Goal: Task Accomplishment & Management: Use online tool/utility

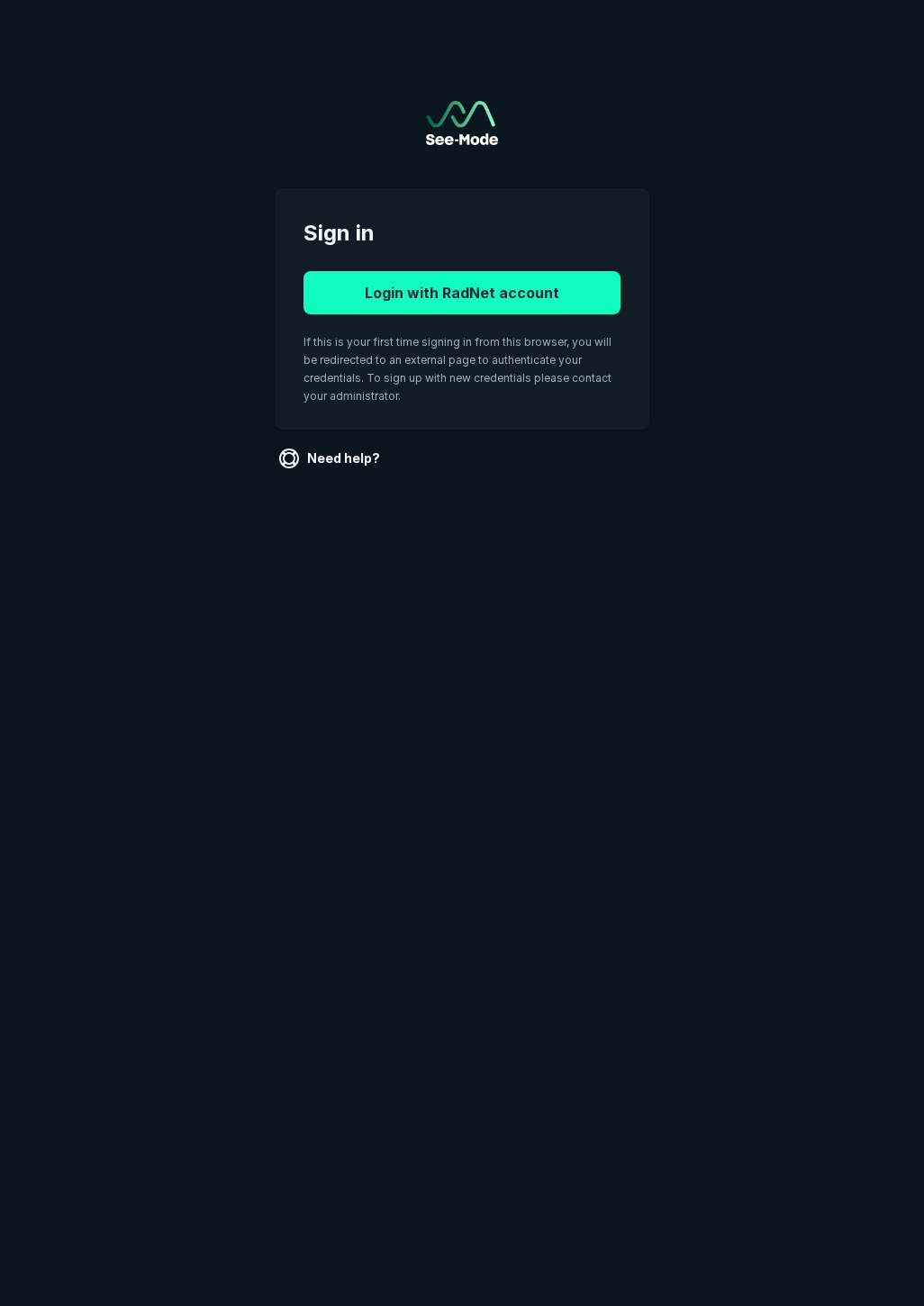
click at [451, 301] on button "Login with RadNet account" at bounding box center [462, 293] width 317 height 43
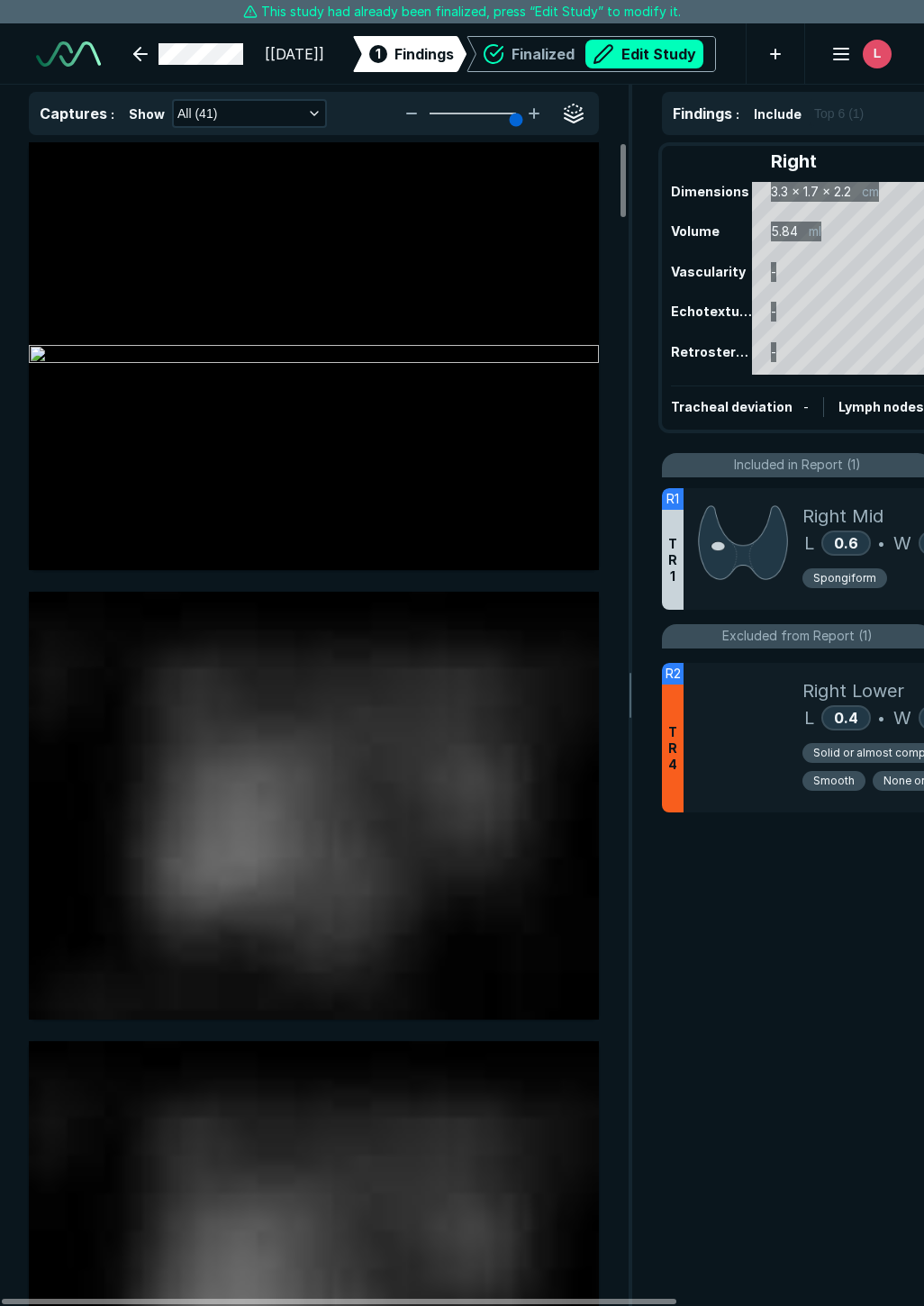
scroll to position [7772, 6471]
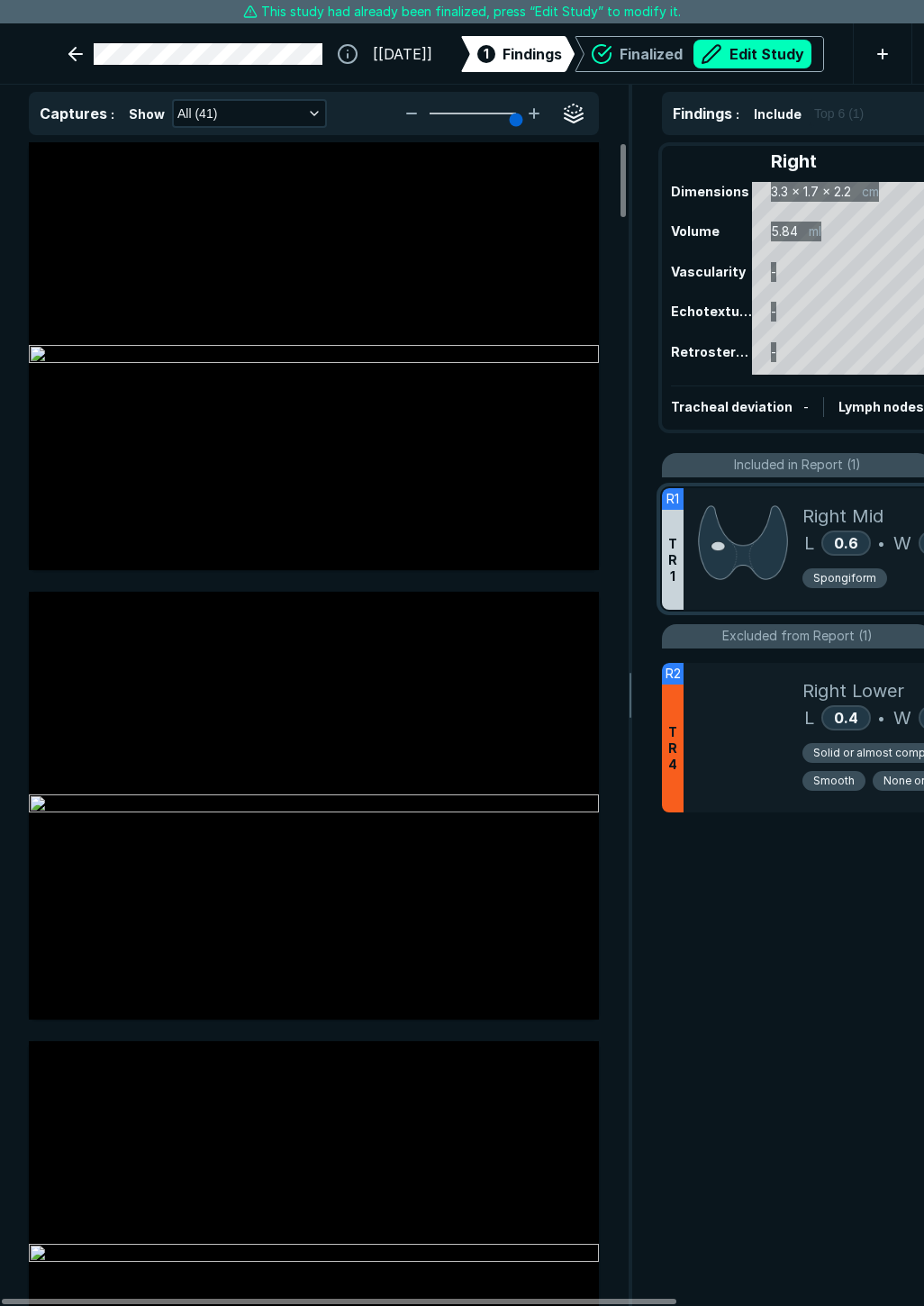
click at [747, 581] on img at bounding box center [743, 542] width 90 height 80
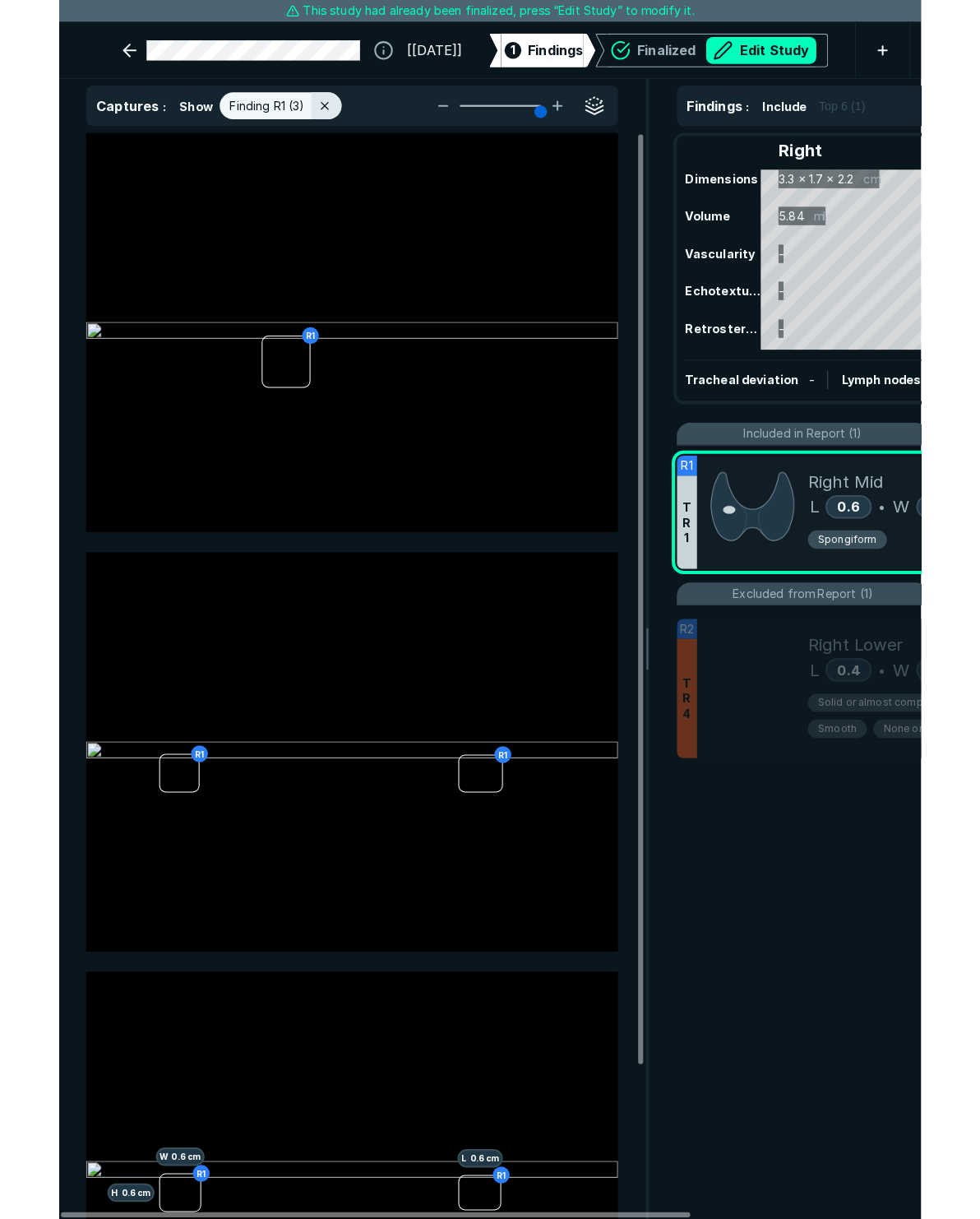
scroll to position [7217, 6525]
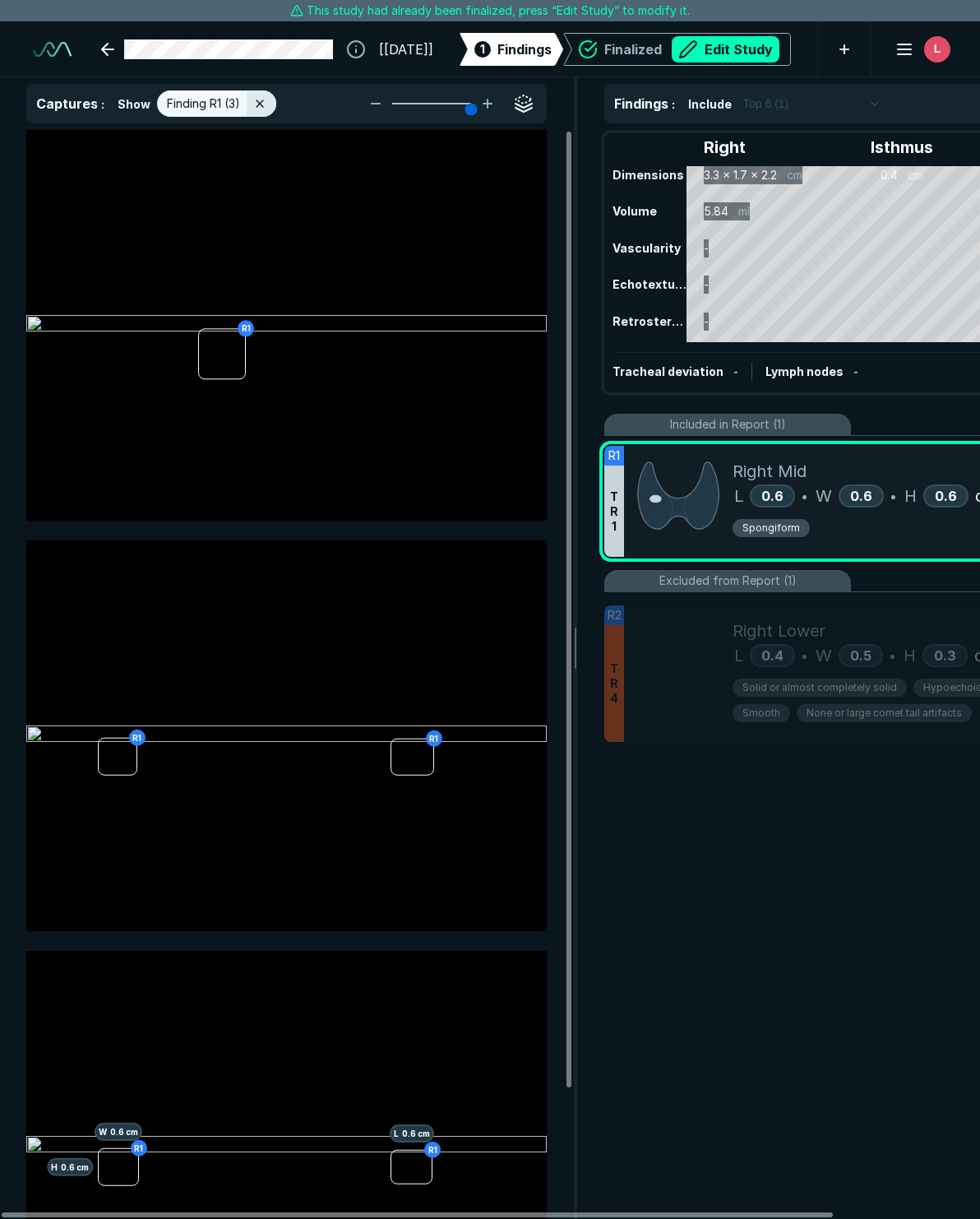
click at [841, 531] on div "Spongiform" at bounding box center [922, 531] width 379 height 25
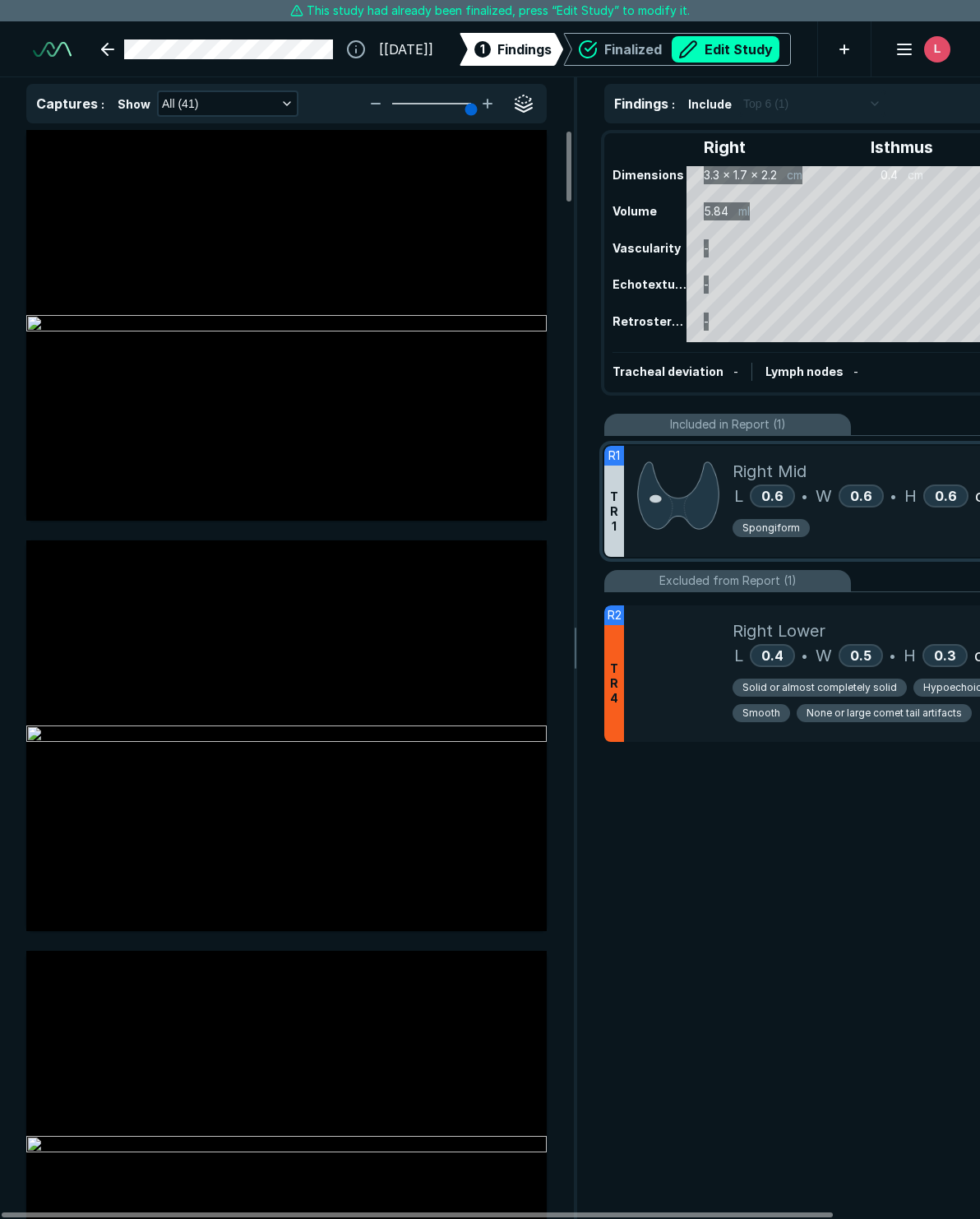
scroll to position [6836, 4431]
click at [730, 58] on button "Edit Study" at bounding box center [726, 49] width 108 height 26
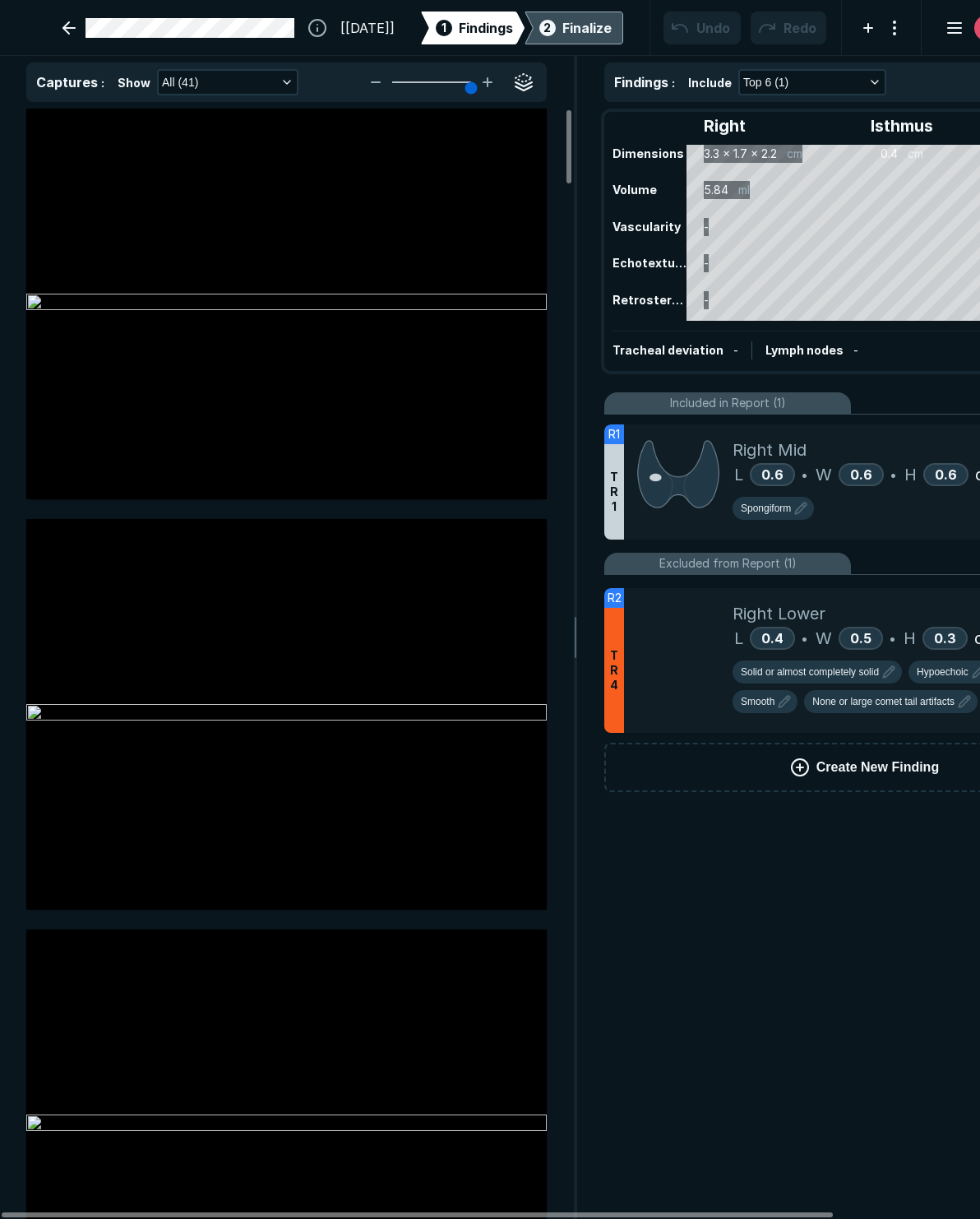
scroll to position [7313, 6525]
click at [798, 508] on icon "button" at bounding box center [801, 508] width 20 height 20
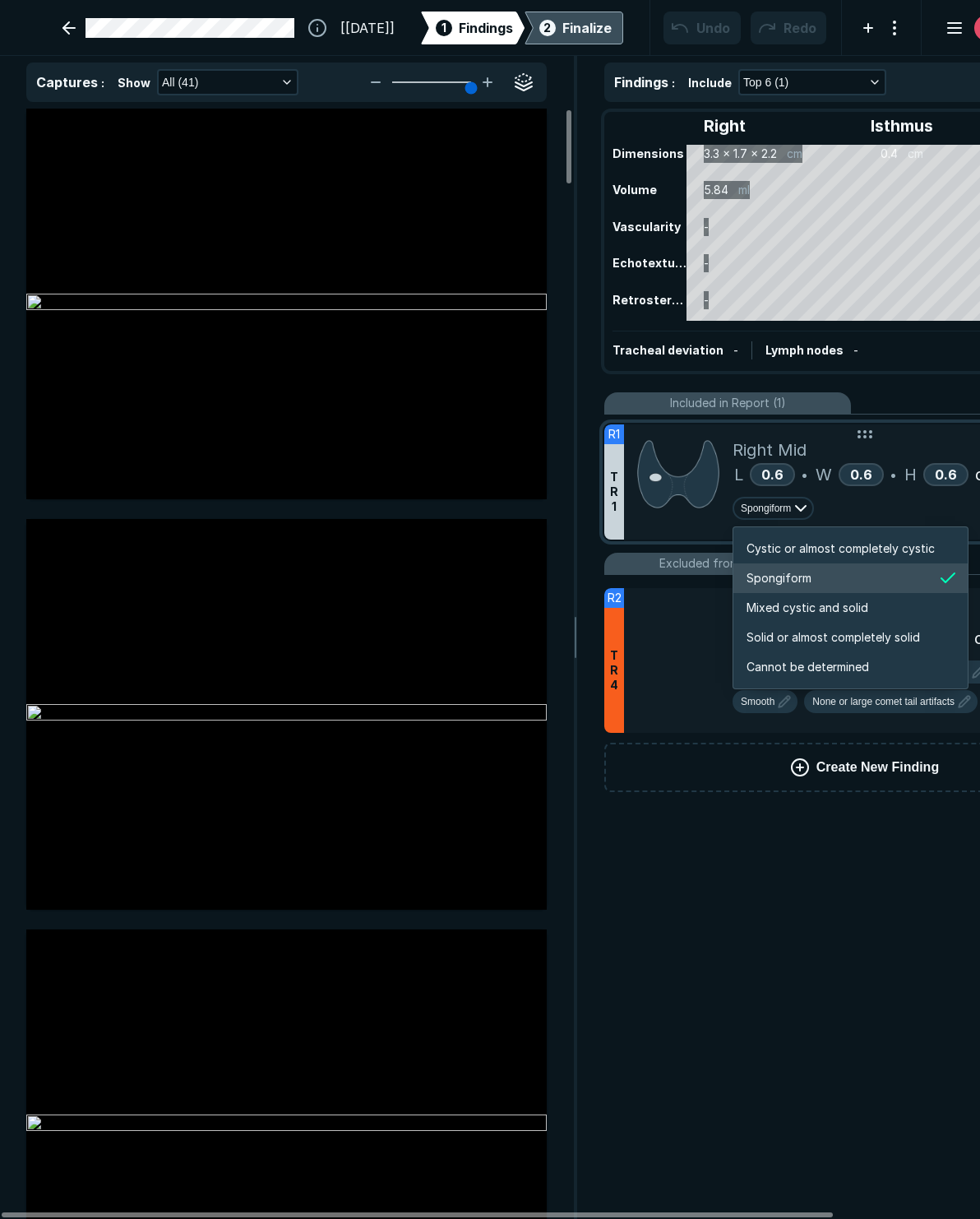
scroll to position [2745, 3159]
click at [772, 602] on span "Mixed cystic and solid" at bounding box center [807, 608] width 122 height 18
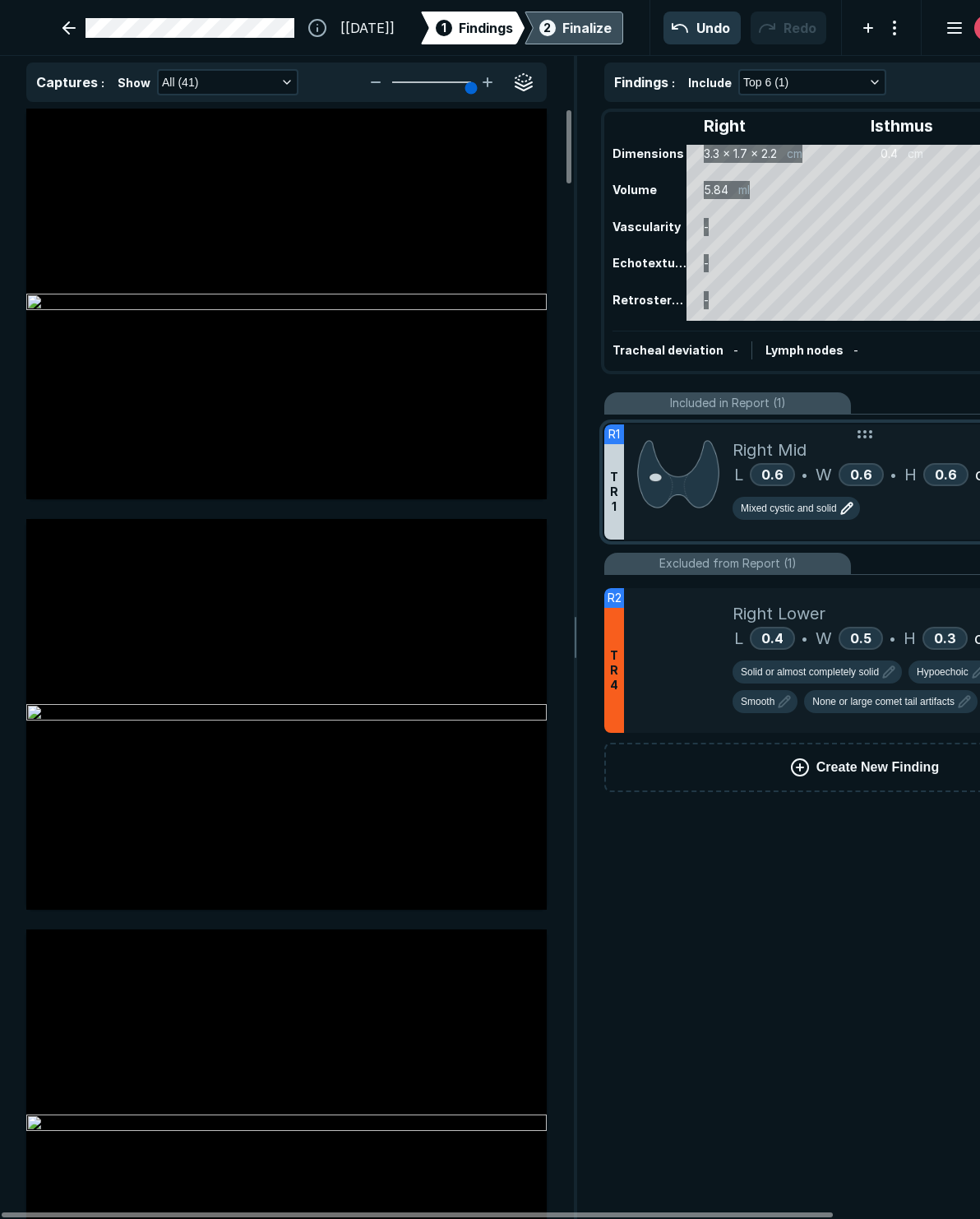
click at [843, 535] on div "Right Mid L 0.6 • W 0.6 • H 0.6 cm Mixed cystic and solid" at bounding box center [922, 482] width 379 height 115
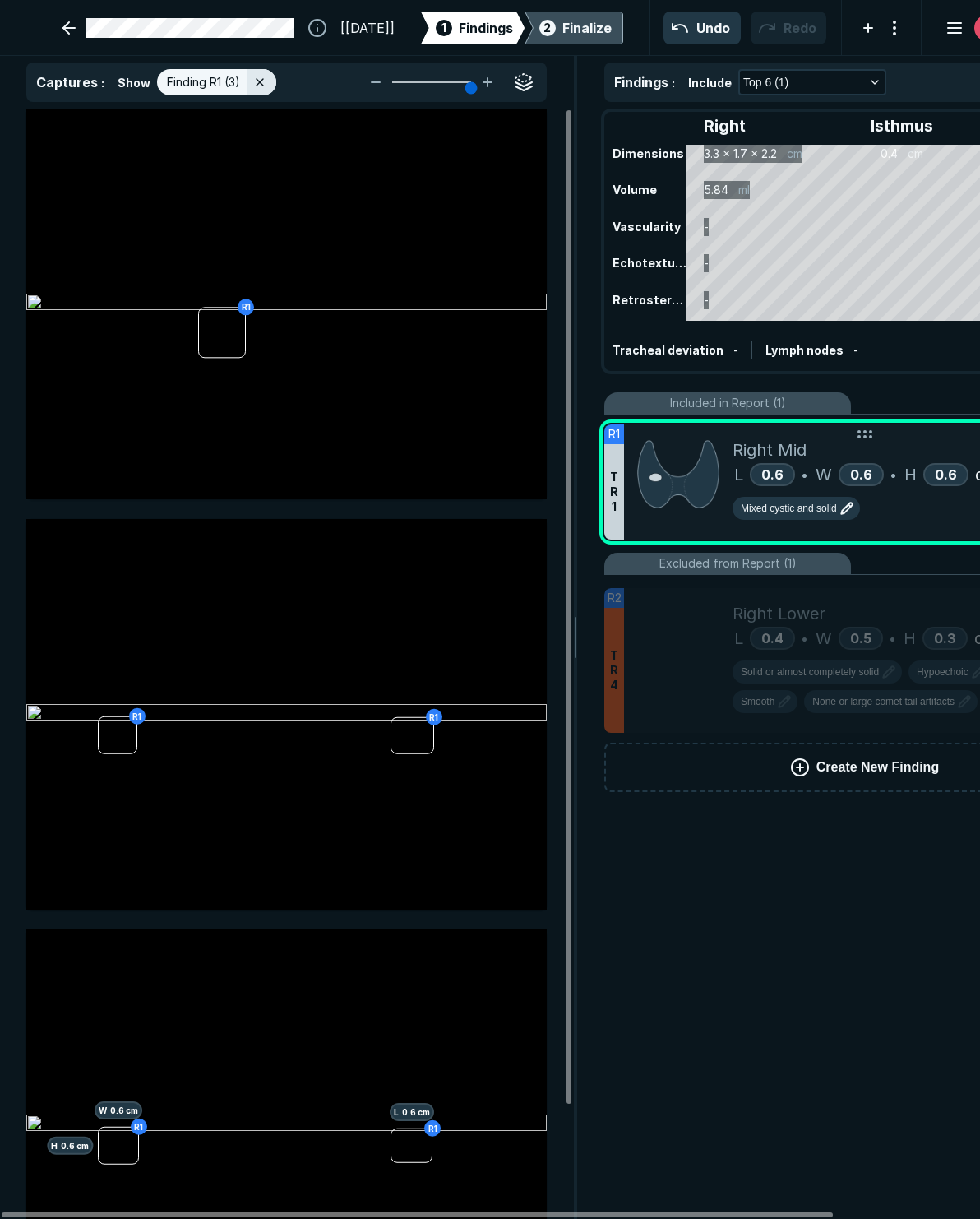
scroll to position [6932, 4431]
click at [843, 535] on div "Right Mid L 0.6 • W 0.6 • H 0.6 cm Mixed cystic and solid" at bounding box center [922, 482] width 379 height 115
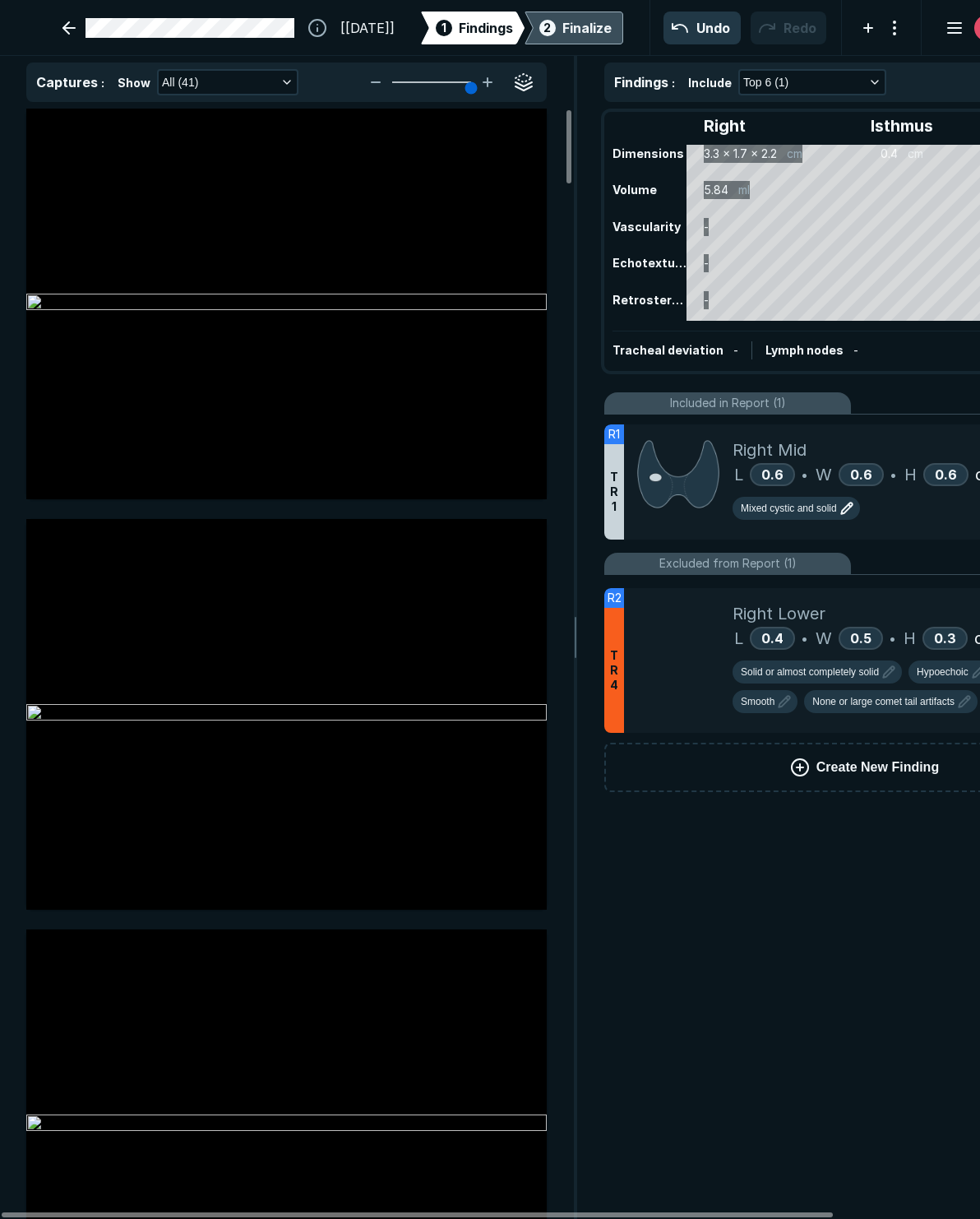
click at [843, 513] on icon "button" at bounding box center [848, 508] width 20 height 20
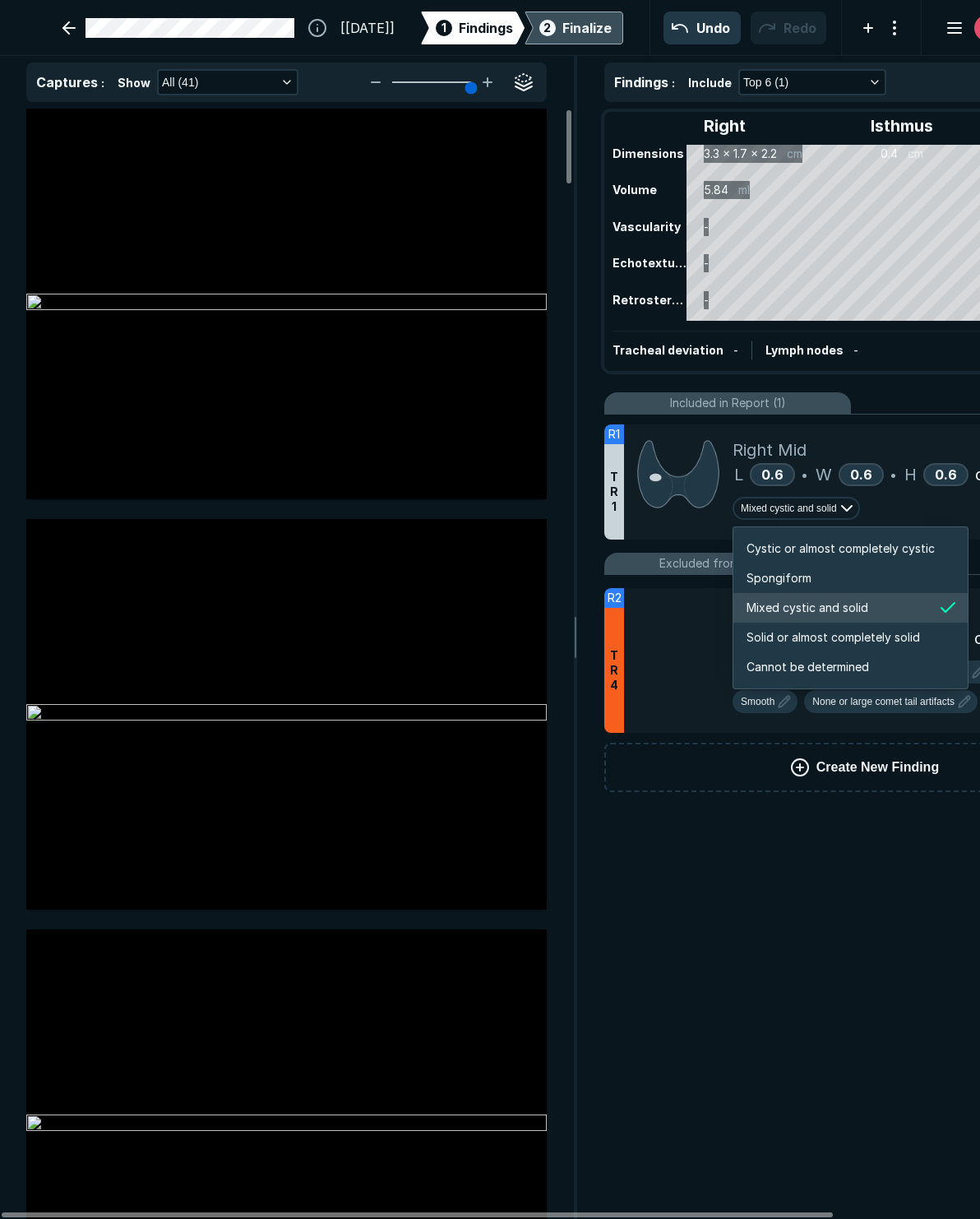
scroll to position [2745, 3159]
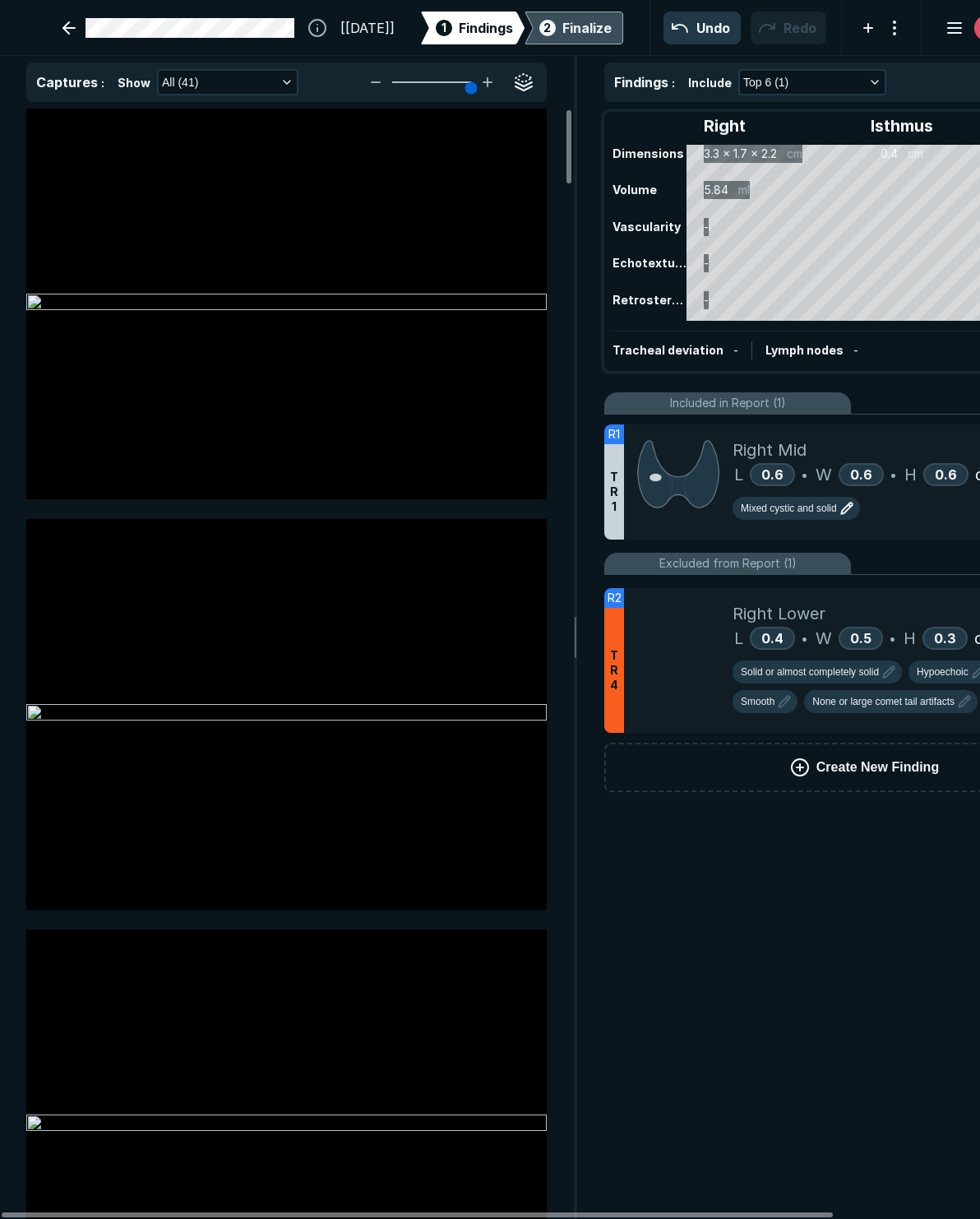
click at [843, 511] on div "Mixed cystic and solid" at bounding box center [922, 511] width 379 height 30
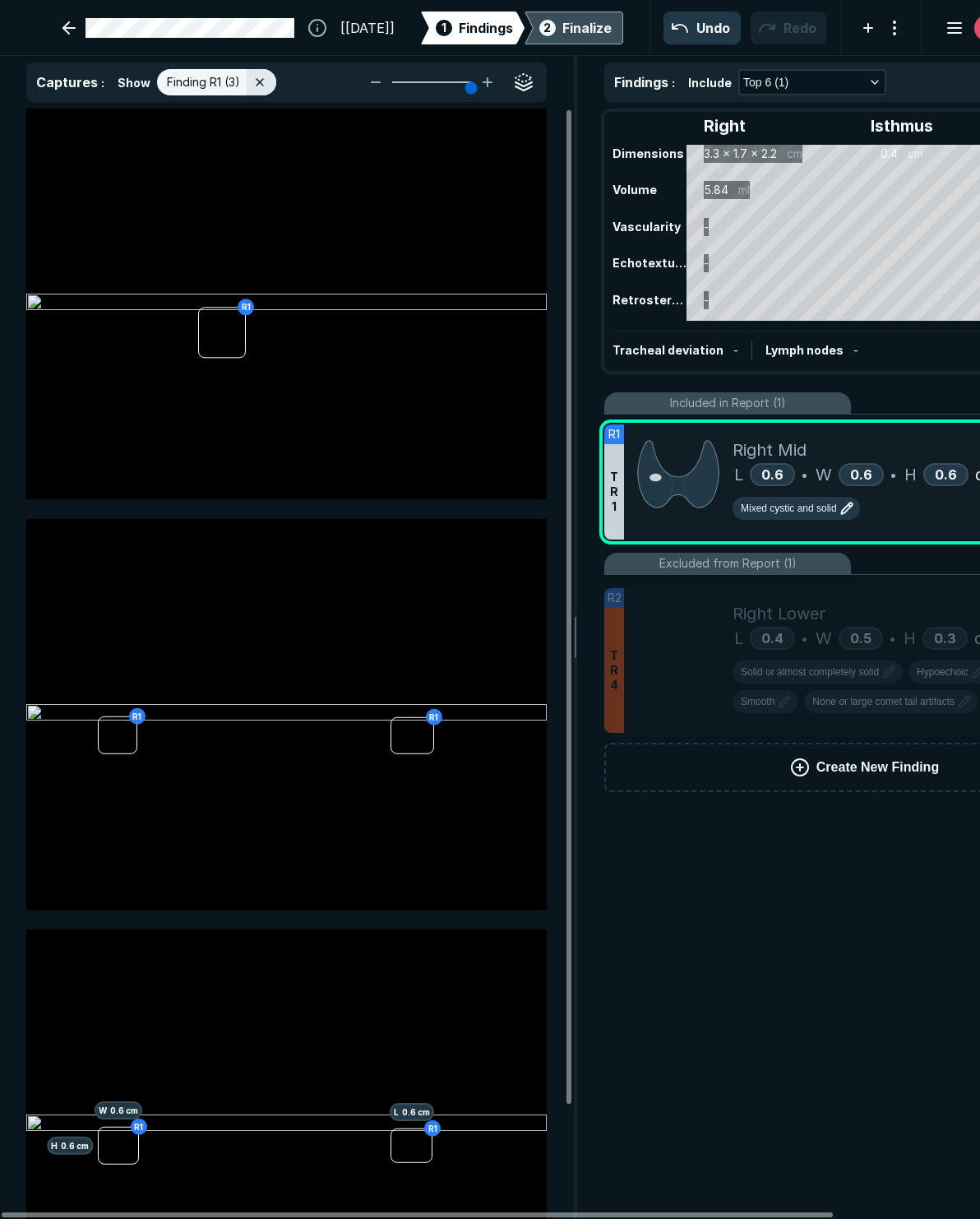
scroll to position [6932, 4431]
click at [843, 424] on icon at bounding box center [866, 414] width 20 height 20
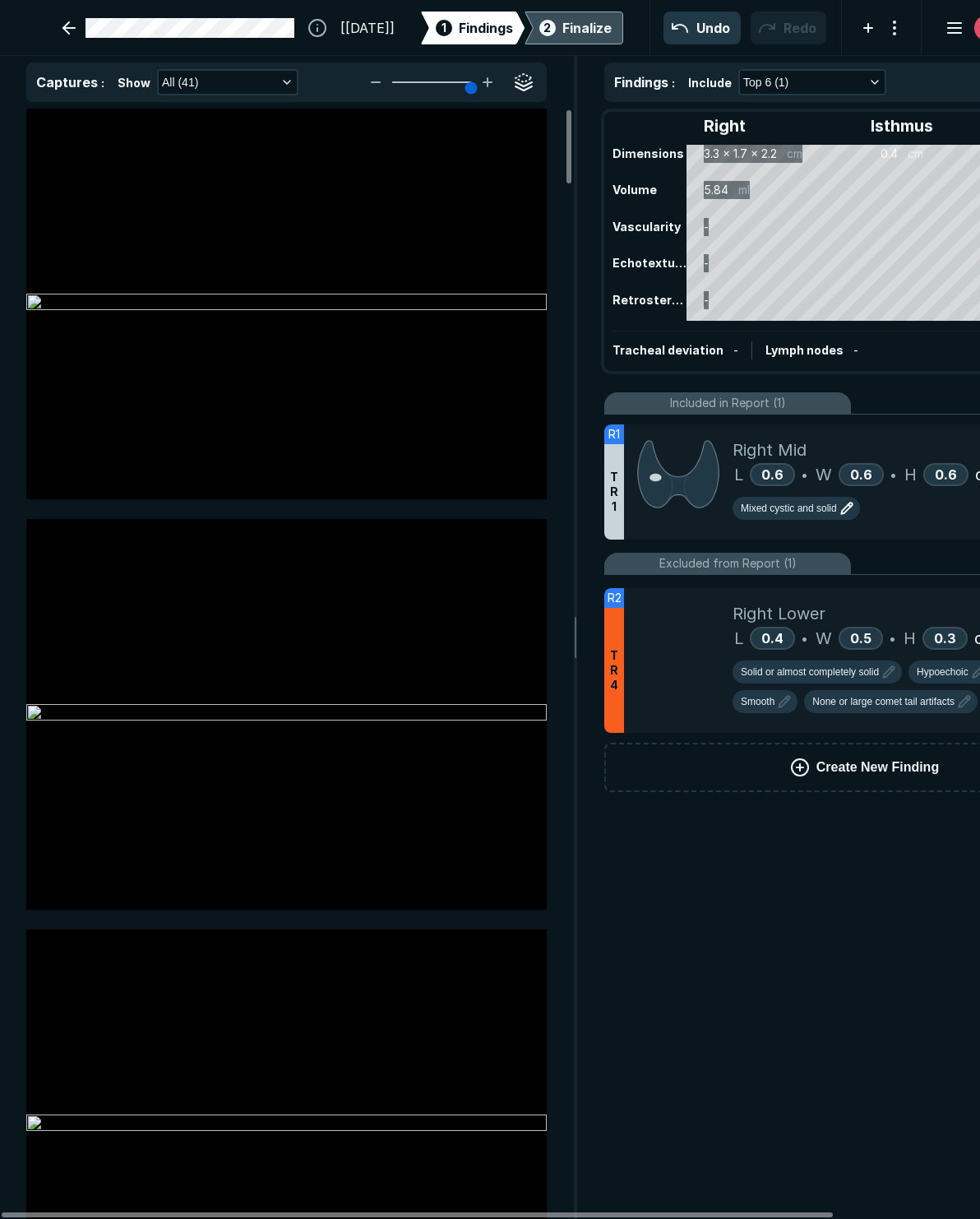
click at [843, 506] on div "Mixed cystic and solid" at bounding box center [922, 511] width 379 height 30
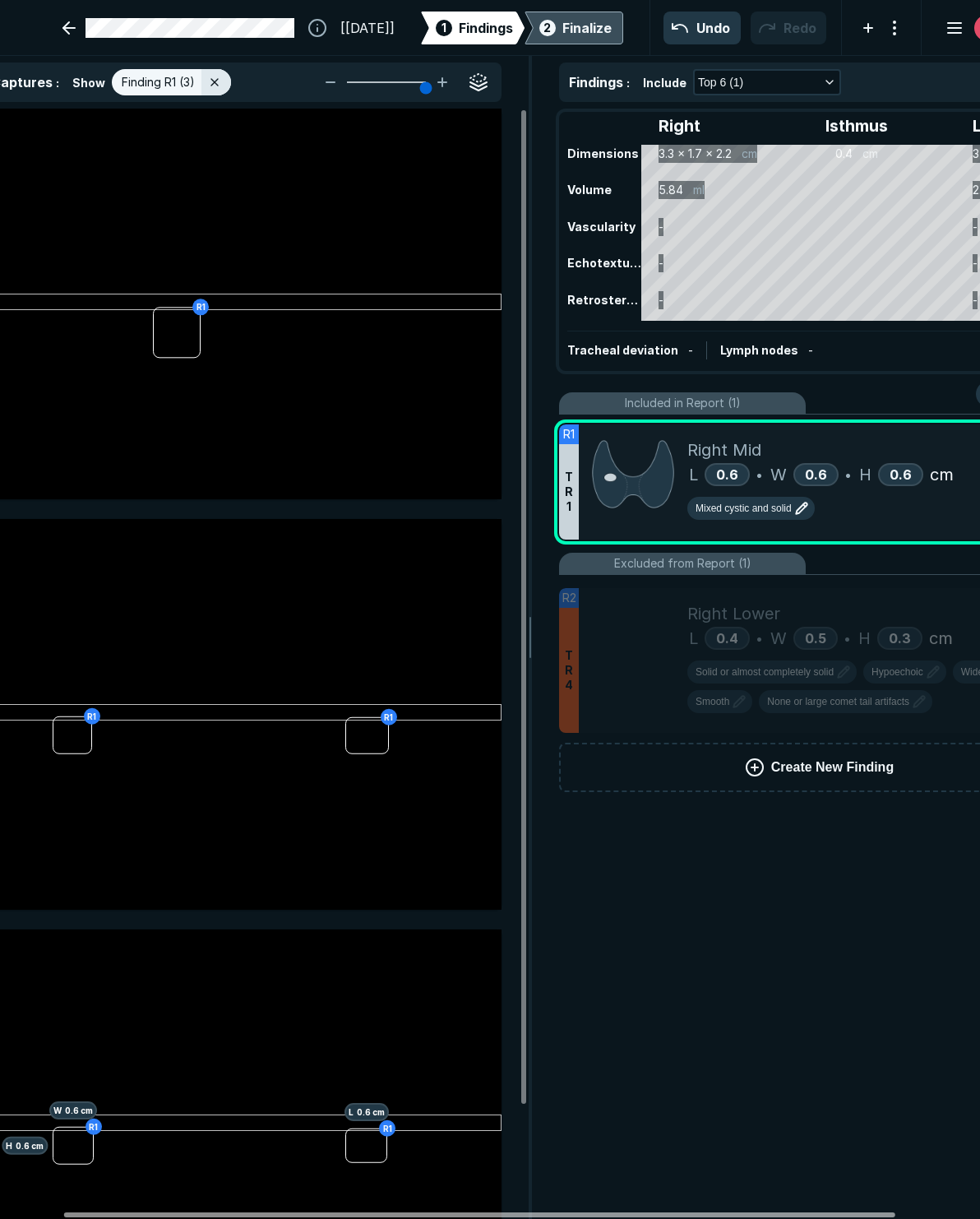
scroll to position [0, 126]
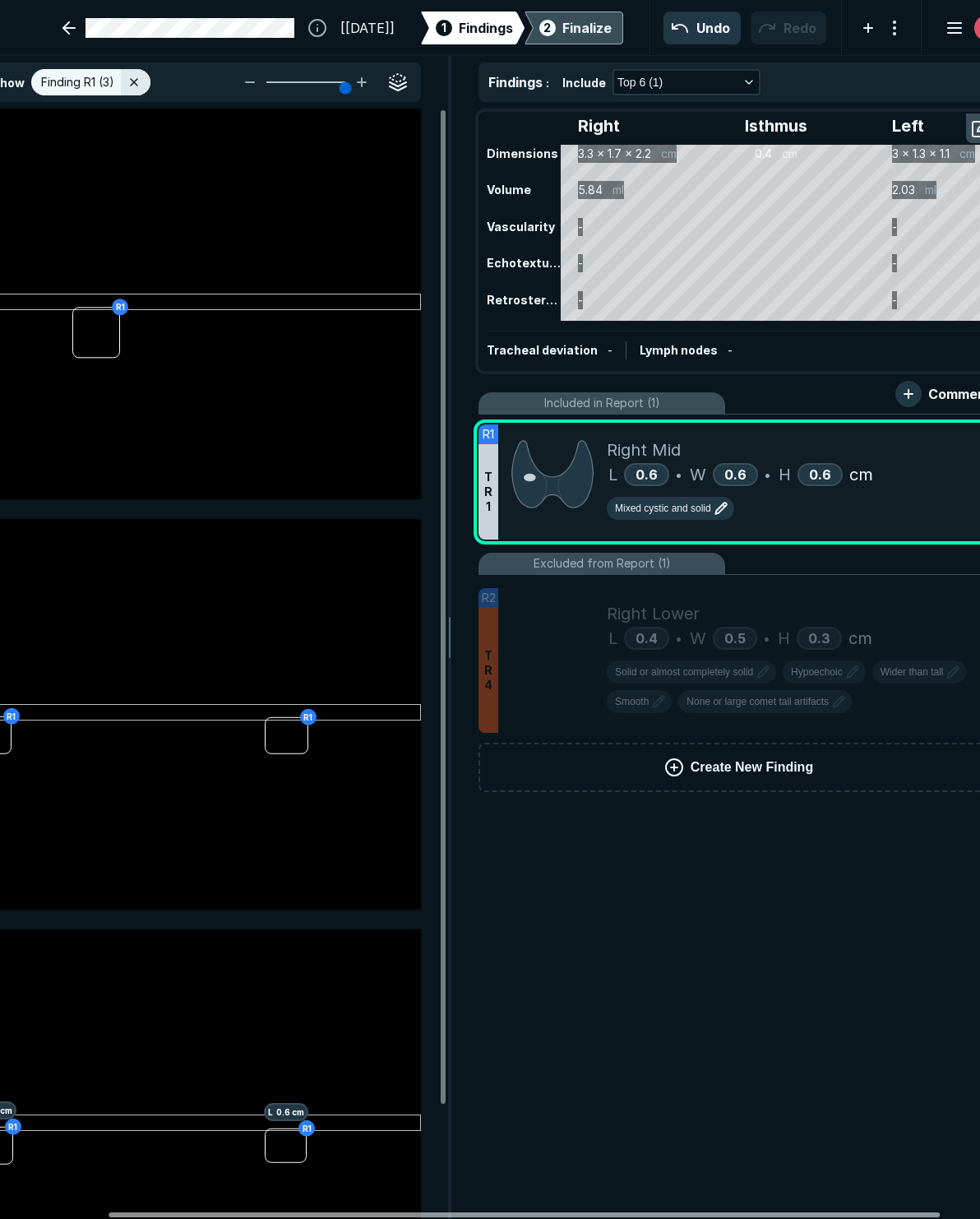
drag, startPoint x: 794, startPoint y: 1218, endPoint x: 902, endPoint y: 1231, distance: 108.8
click at [843, 1192] on div at bounding box center [524, 1214] width 831 height 5
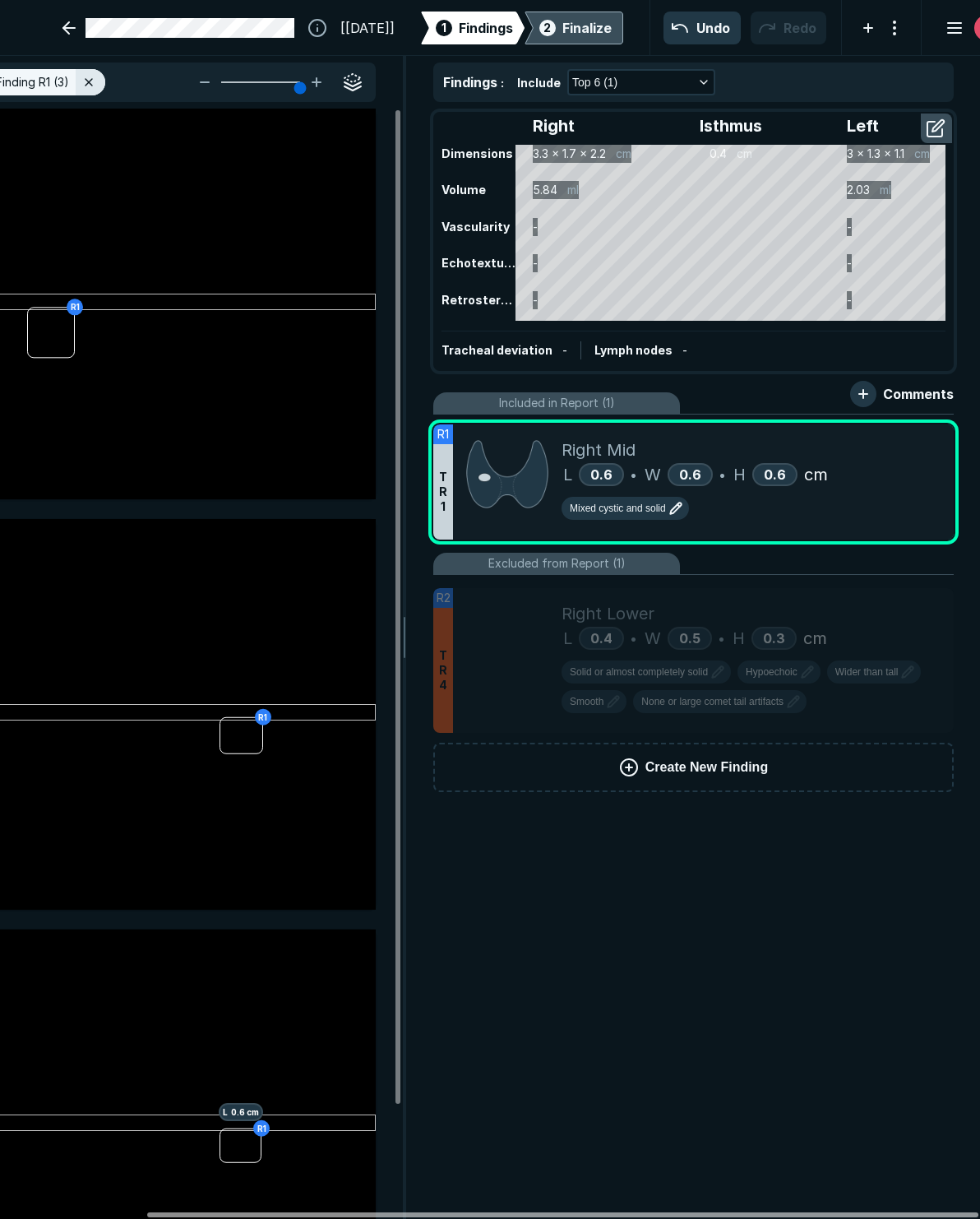
drag, startPoint x: 863, startPoint y: 1213, endPoint x: 952, endPoint y: 1222, distance: 89.5
click at [843, 1192] on div at bounding box center [562, 1214] width 831 height 5
click at [843, 448] on icon at bounding box center [904, 441] width 20 height 20
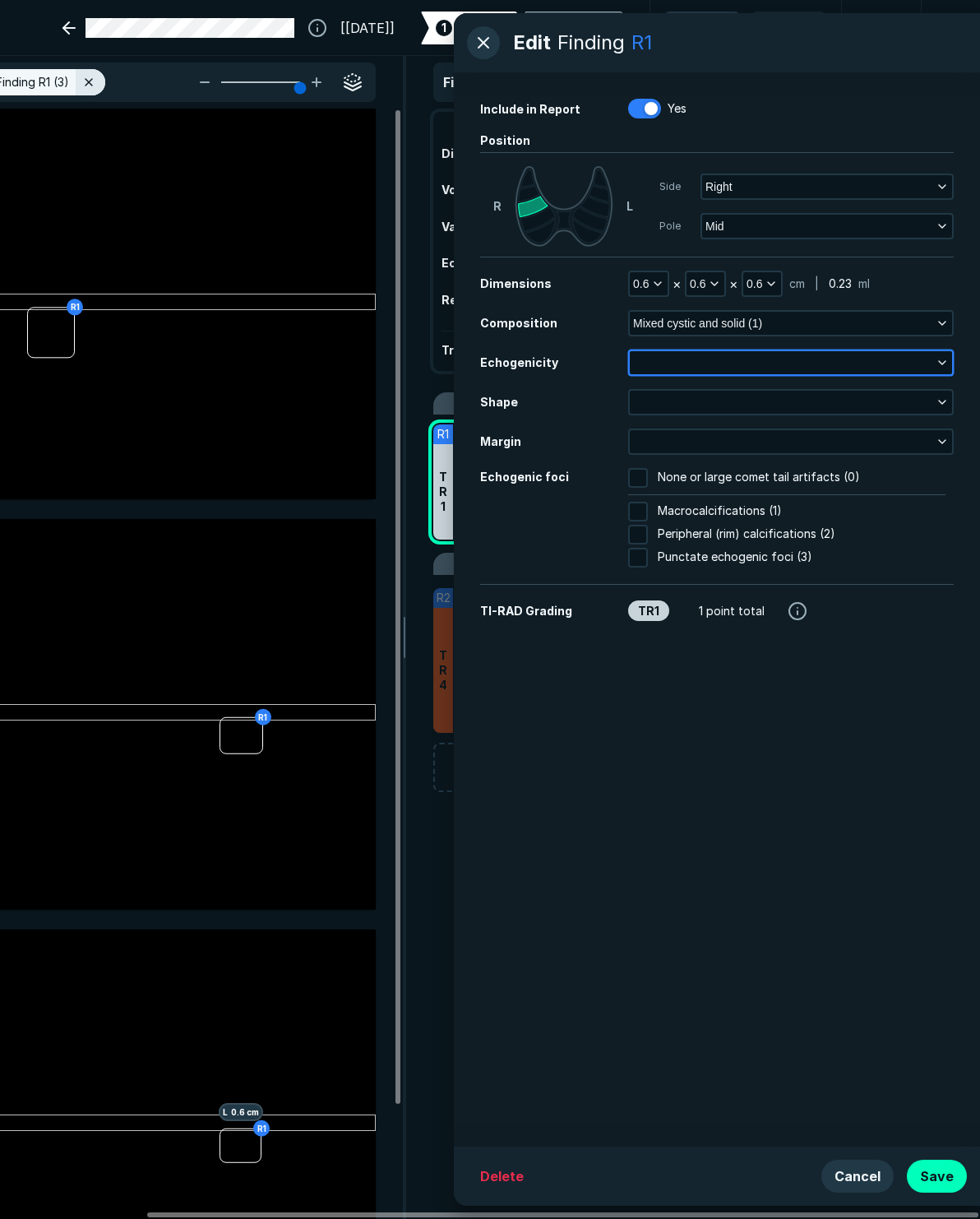
click at [843, 364] on icon "button" at bounding box center [942, 362] width 14 height 14
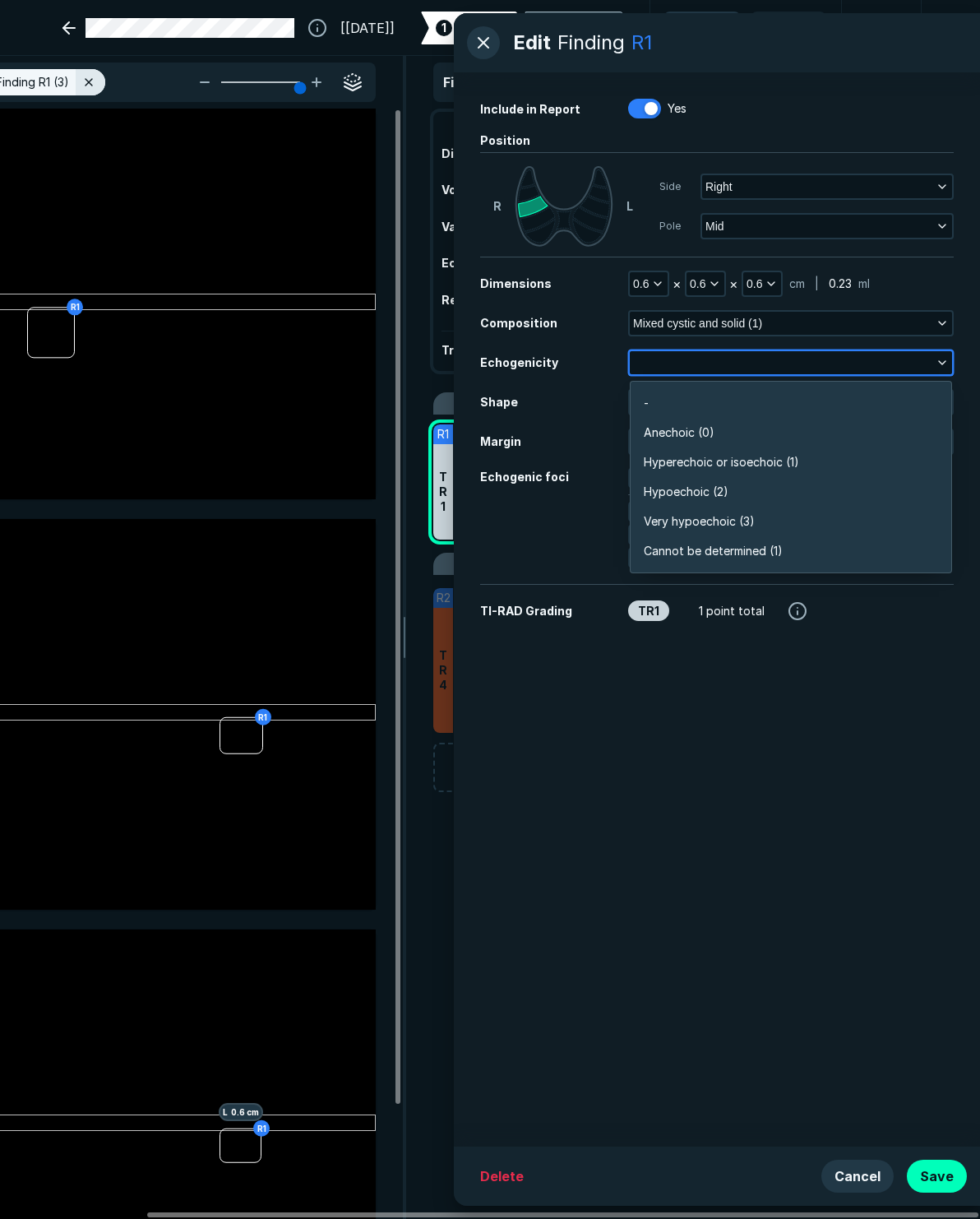
scroll to position [2879, 3557]
click at [703, 493] on span "Hypoechoic (2)" at bounding box center [686, 492] width 85 height 18
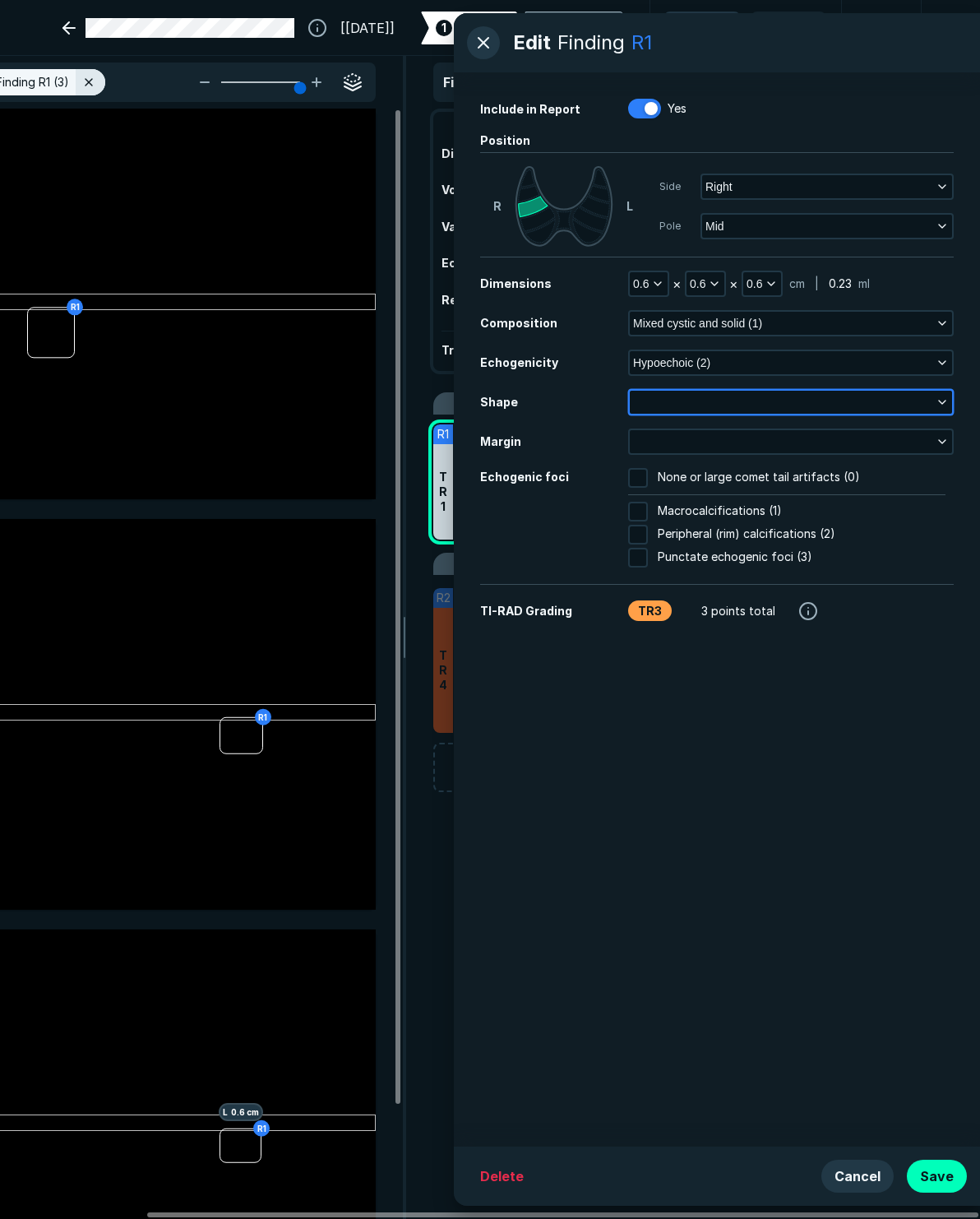
click at [843, 405] on icon "button" at bounding box center [942, 402] width 14 height 14
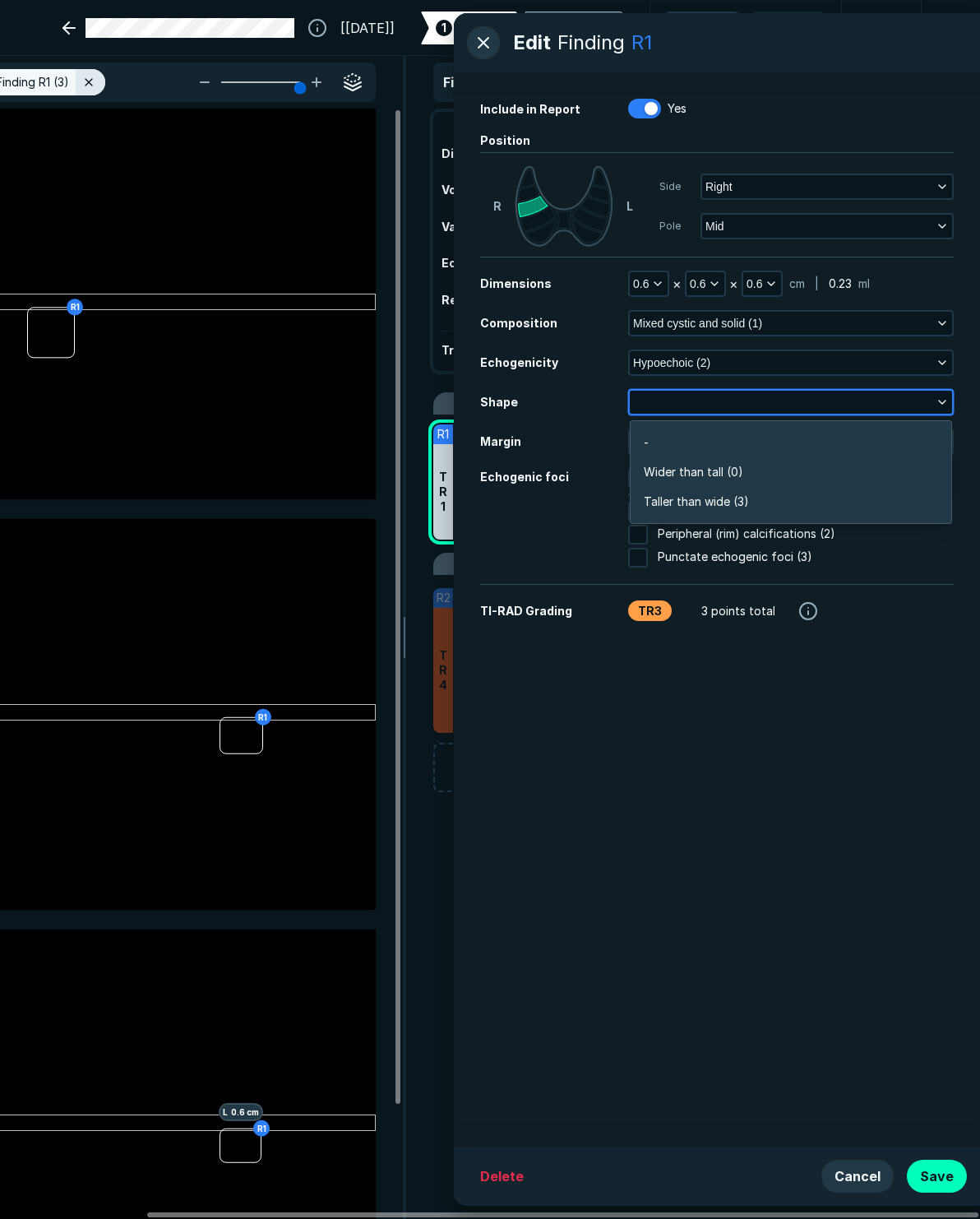
scroll to position [2479, 3557]
click at [719, 476] on span "Wider than tall (0)" at bounding box center [694, 472] width 99 height 18
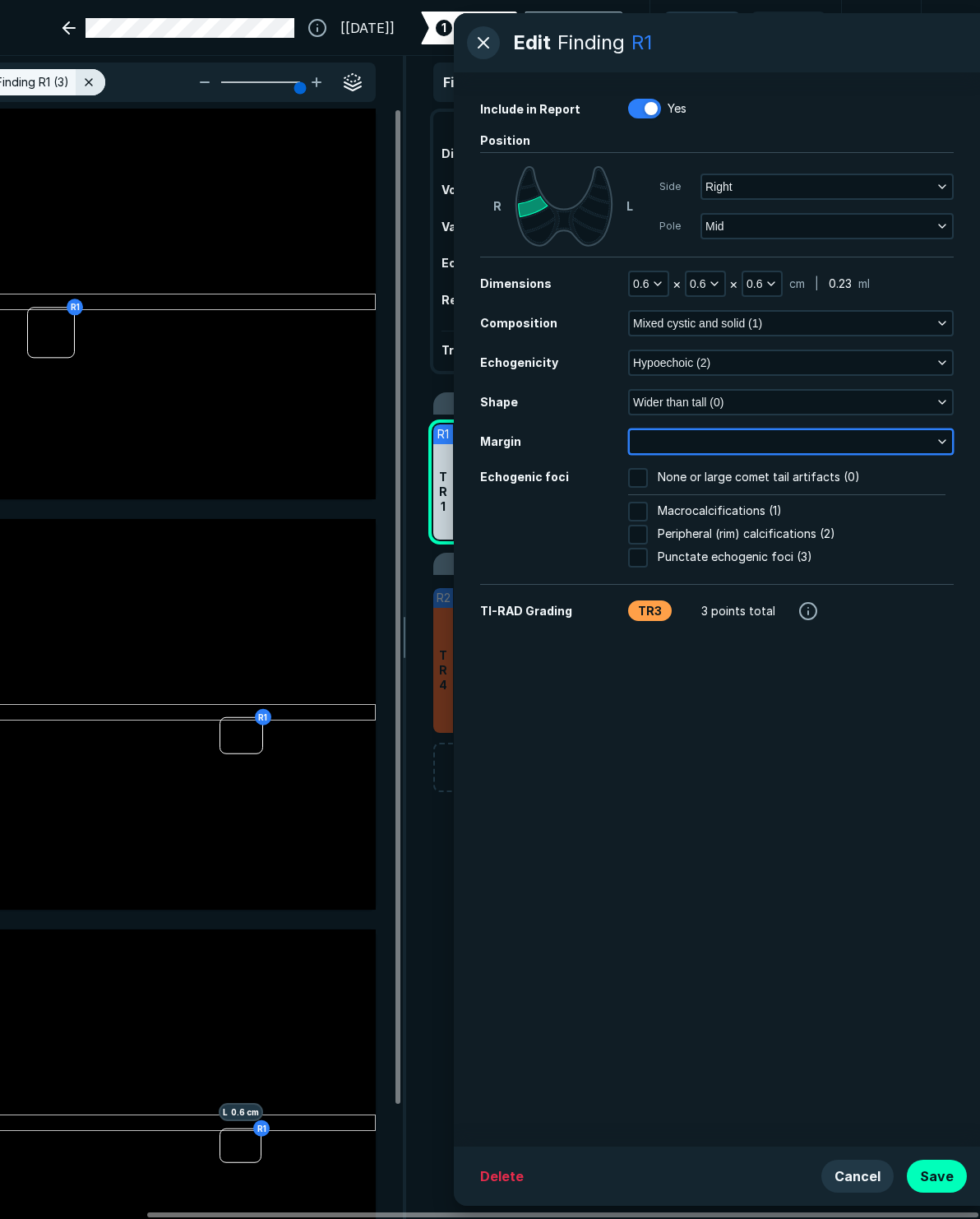
click at [843, 440] on icon "button" at bounding box center [942, 441] width 14 height 14
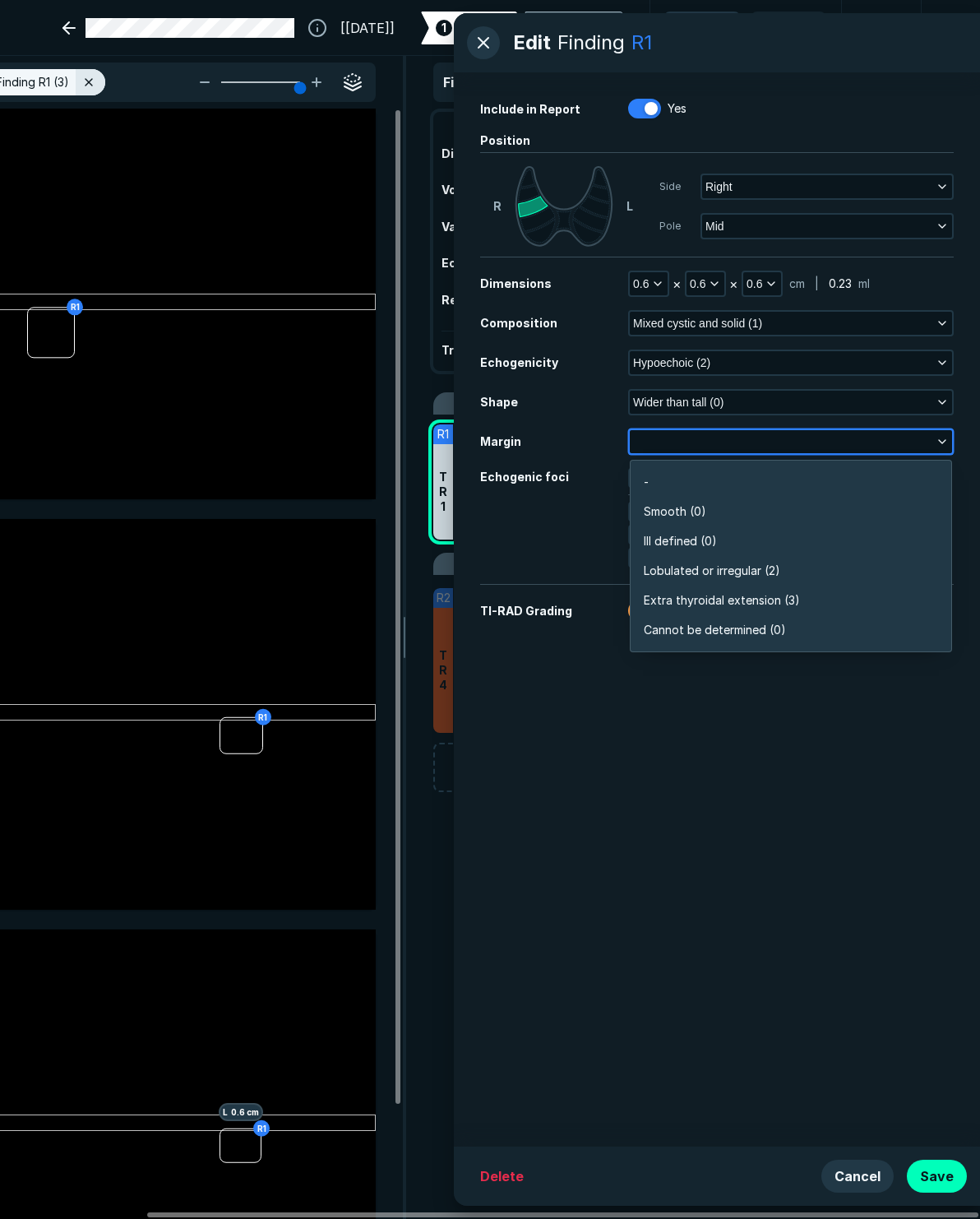
scroll to position [2879, 3557]
click at [709, 511] on li "Smooth (0)" at bounding box center [791, 511] width 321 height 30
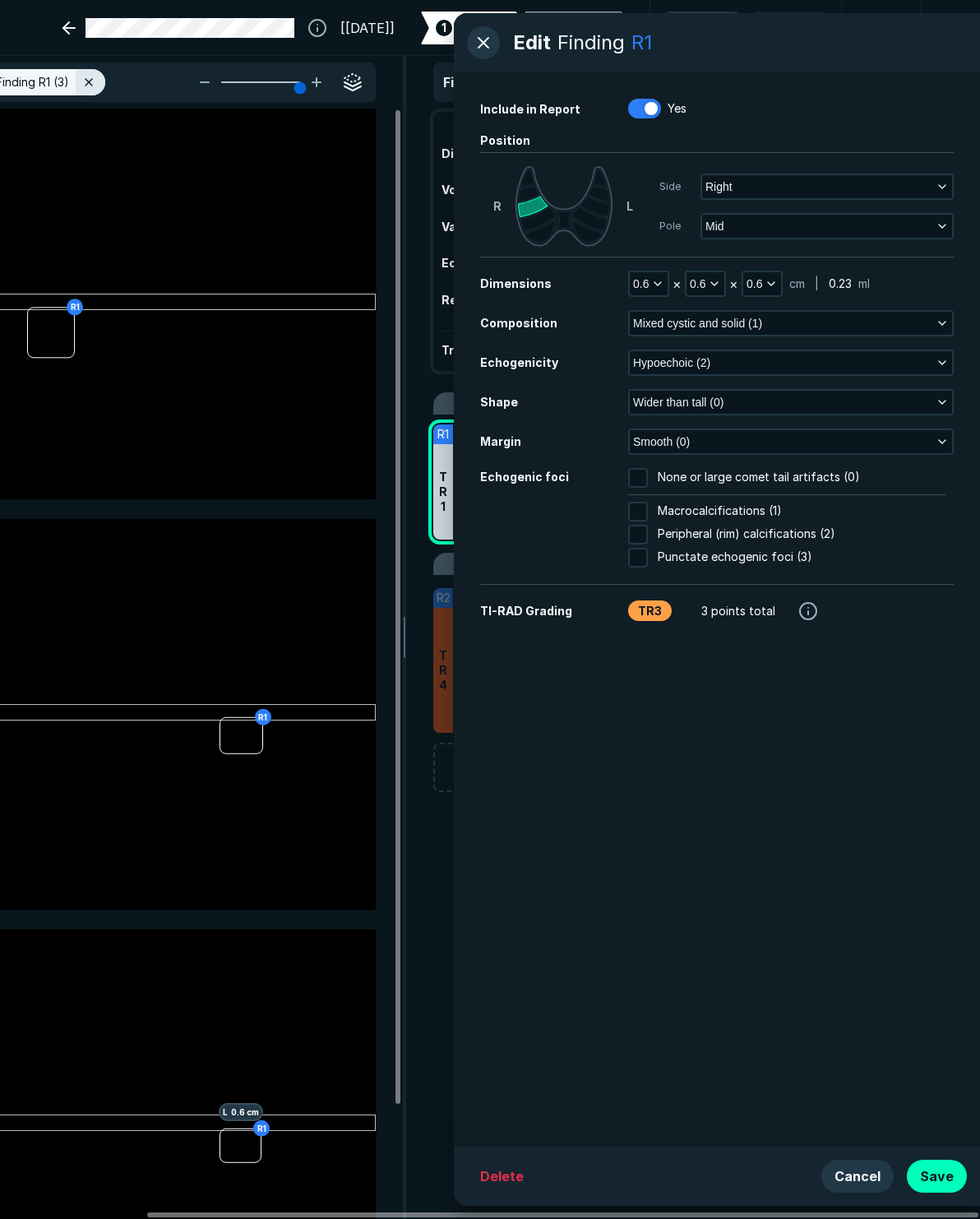
click at [640, 553] on input "Punctate echogenic foci (3)" at bounding box center [639, 558] width 20 height 20
checkbox input "true"
click at [843, 1167] on button "Save" at bounding box center [937, 1176] width 60 height 33
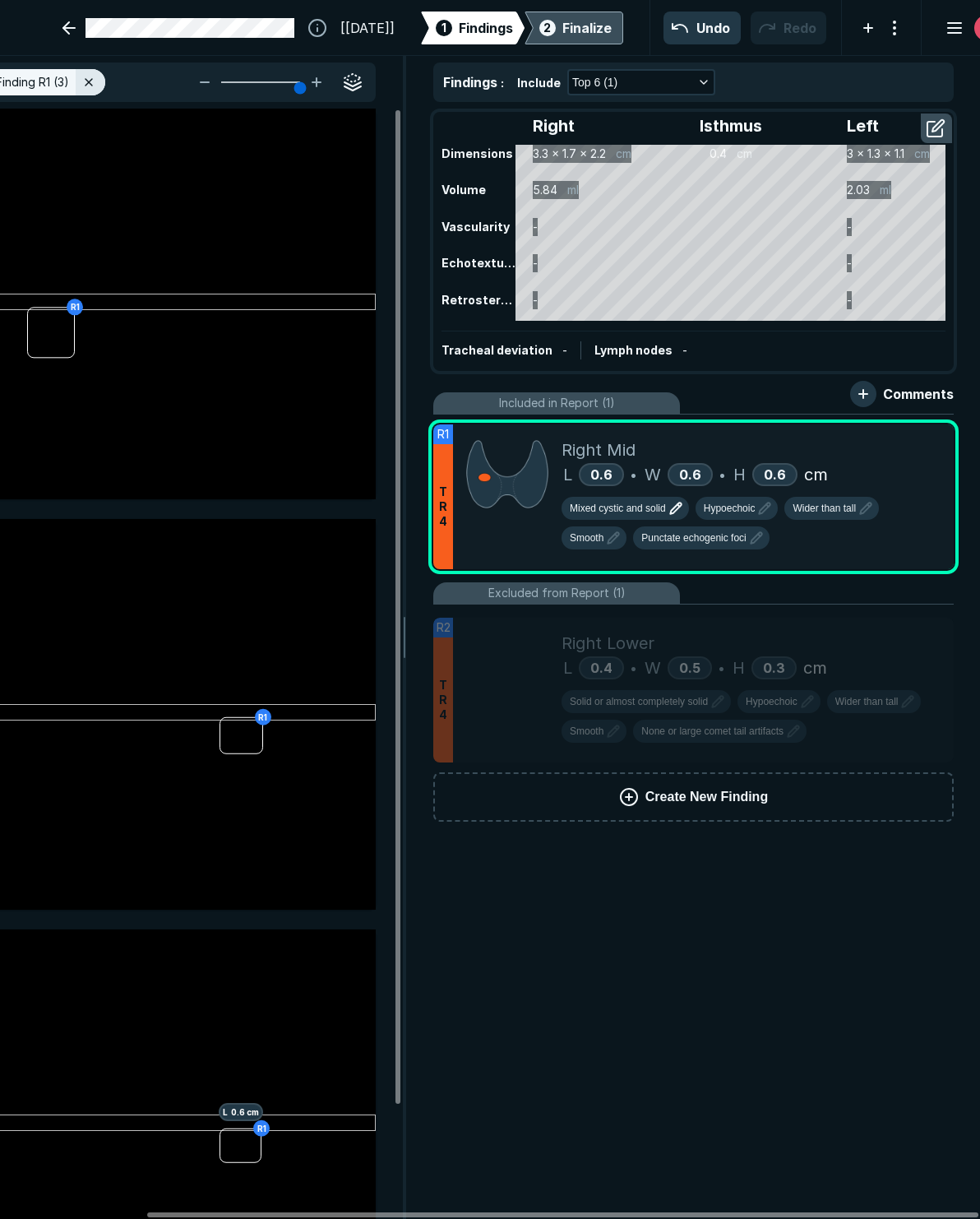
click at [714, 799] on span "Create New Finding" at bounding box center [707, 797] width 122 height 20
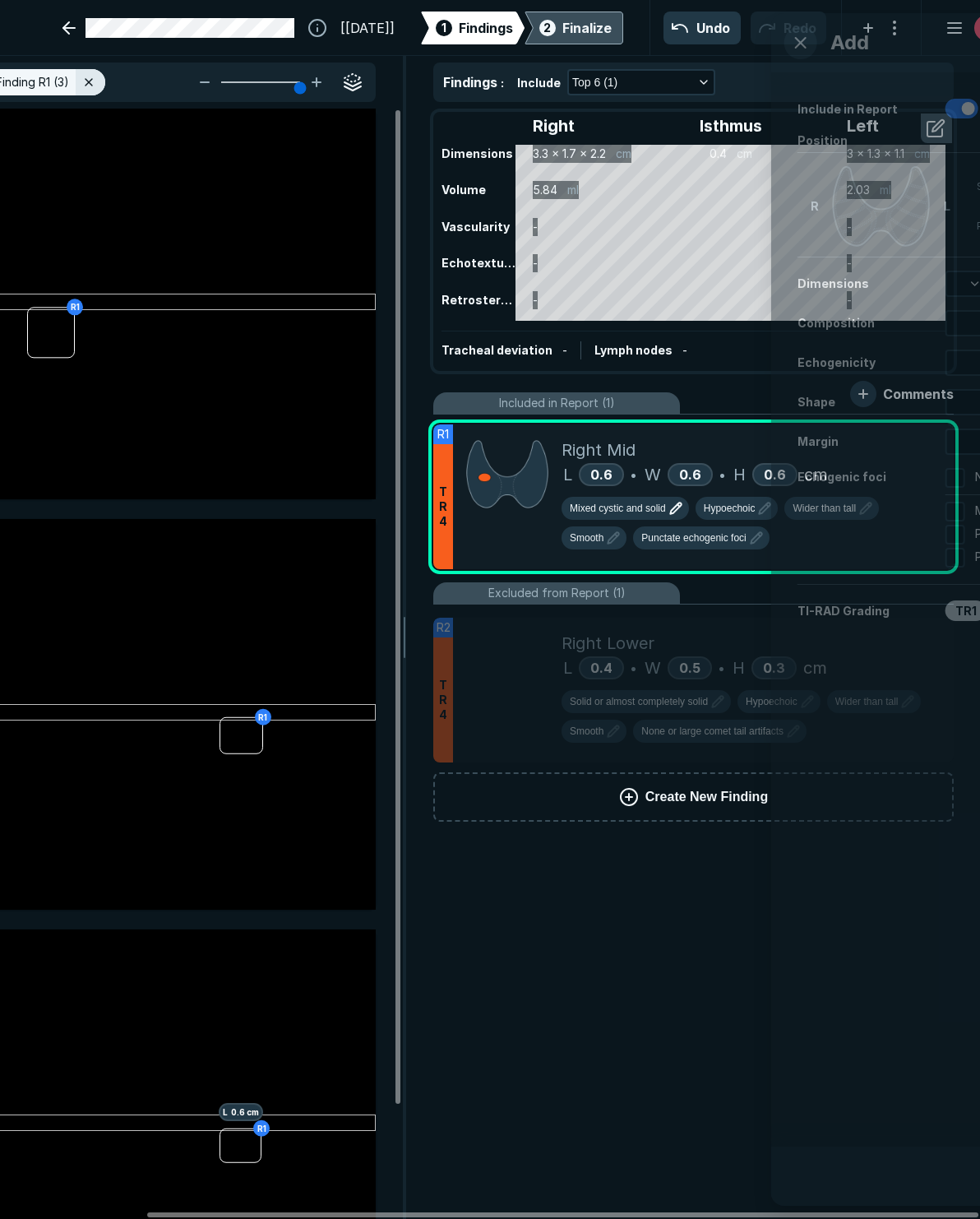
scroll to position [6650, 4219]
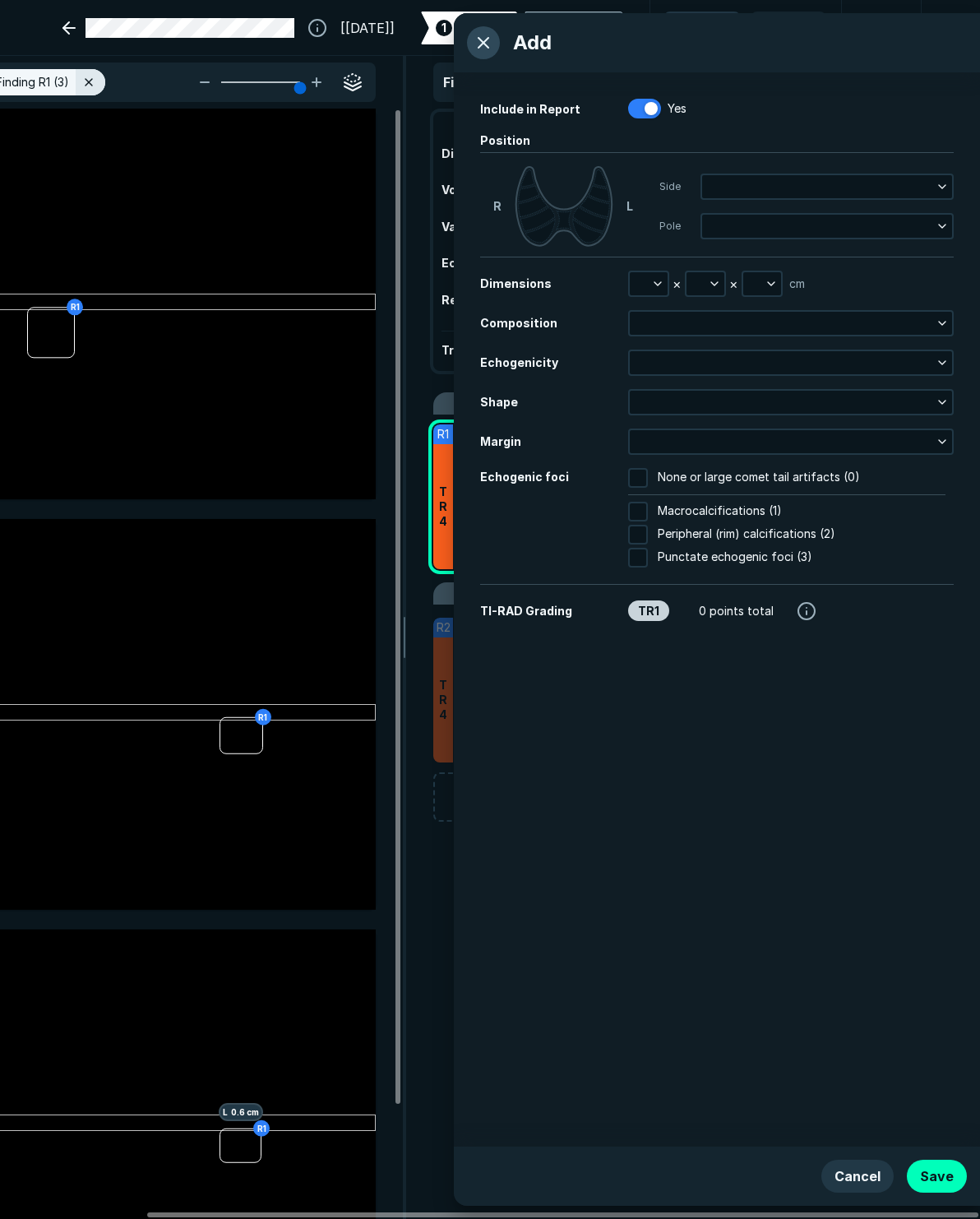
click at [482, 45] on button "button" at bounding box center [484, 42] width 33 height 33
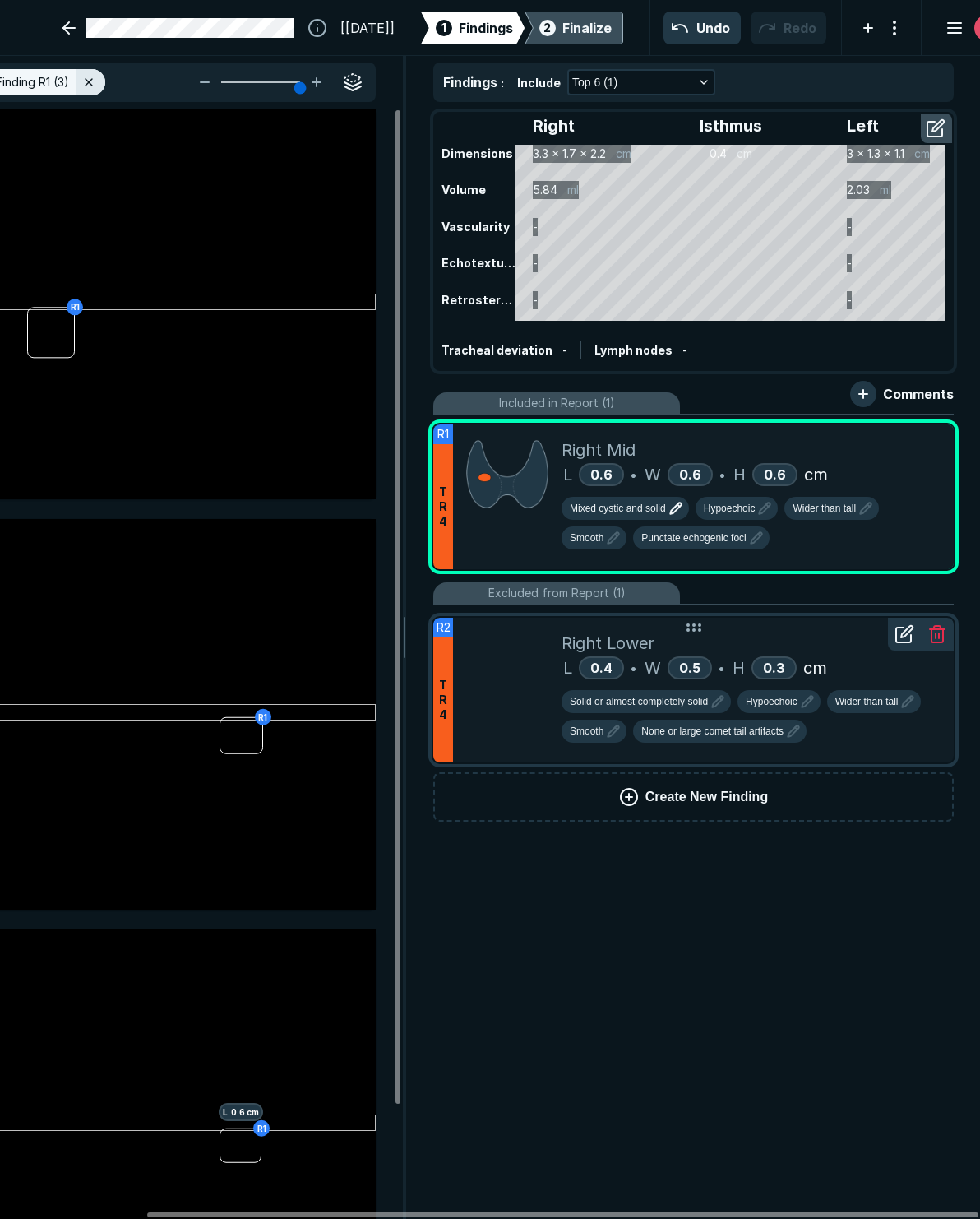
click at [843, 639] on div "Right Lower" at bounding box center [751, 642] width 379 height 24
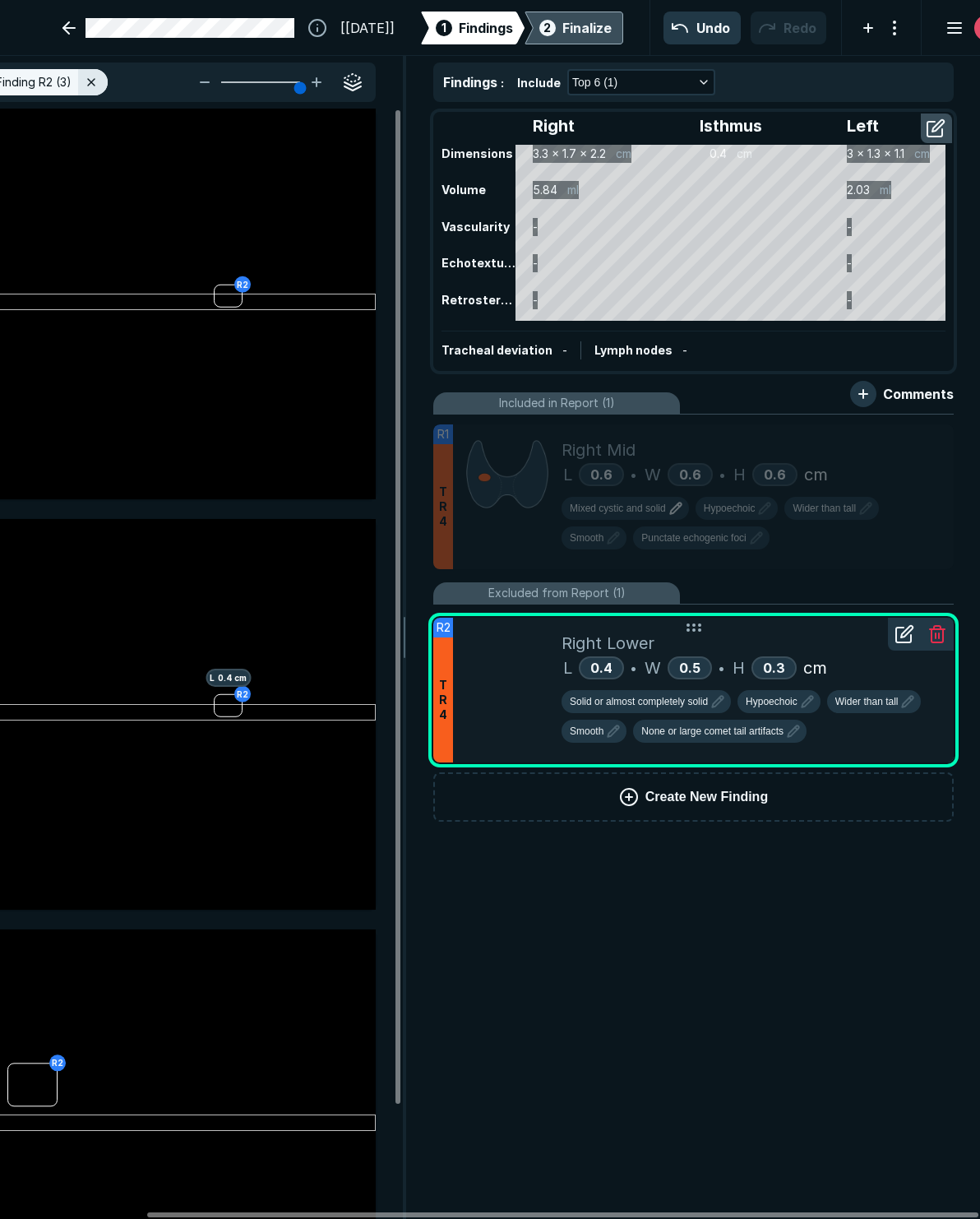
click at [483, 683] on div at bounding box center [507, 690] width 109 height 145
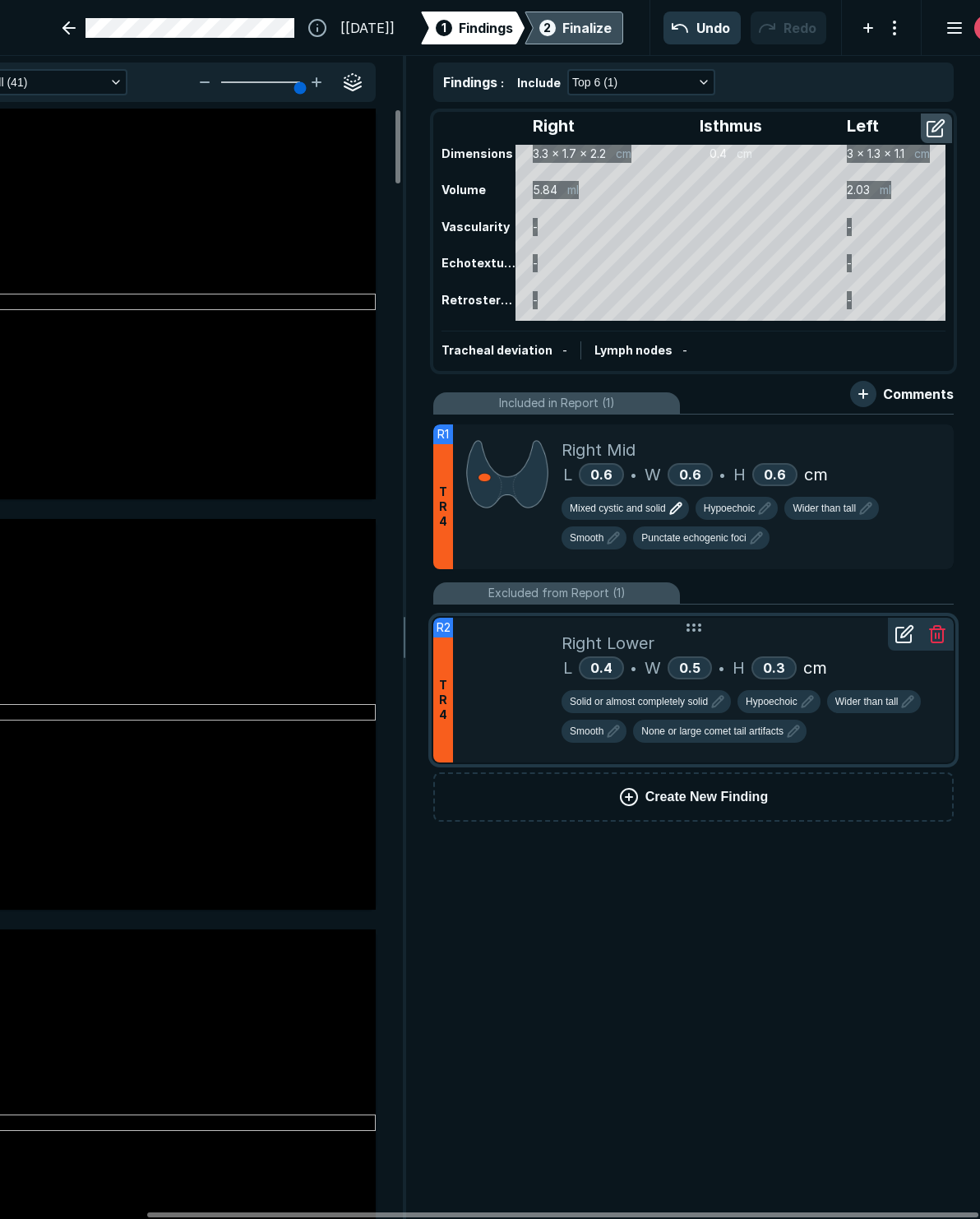
scroll to position [6932, 4431]
click at [843, 635] on icon at bounding box center [907, 632] width 12 height 12
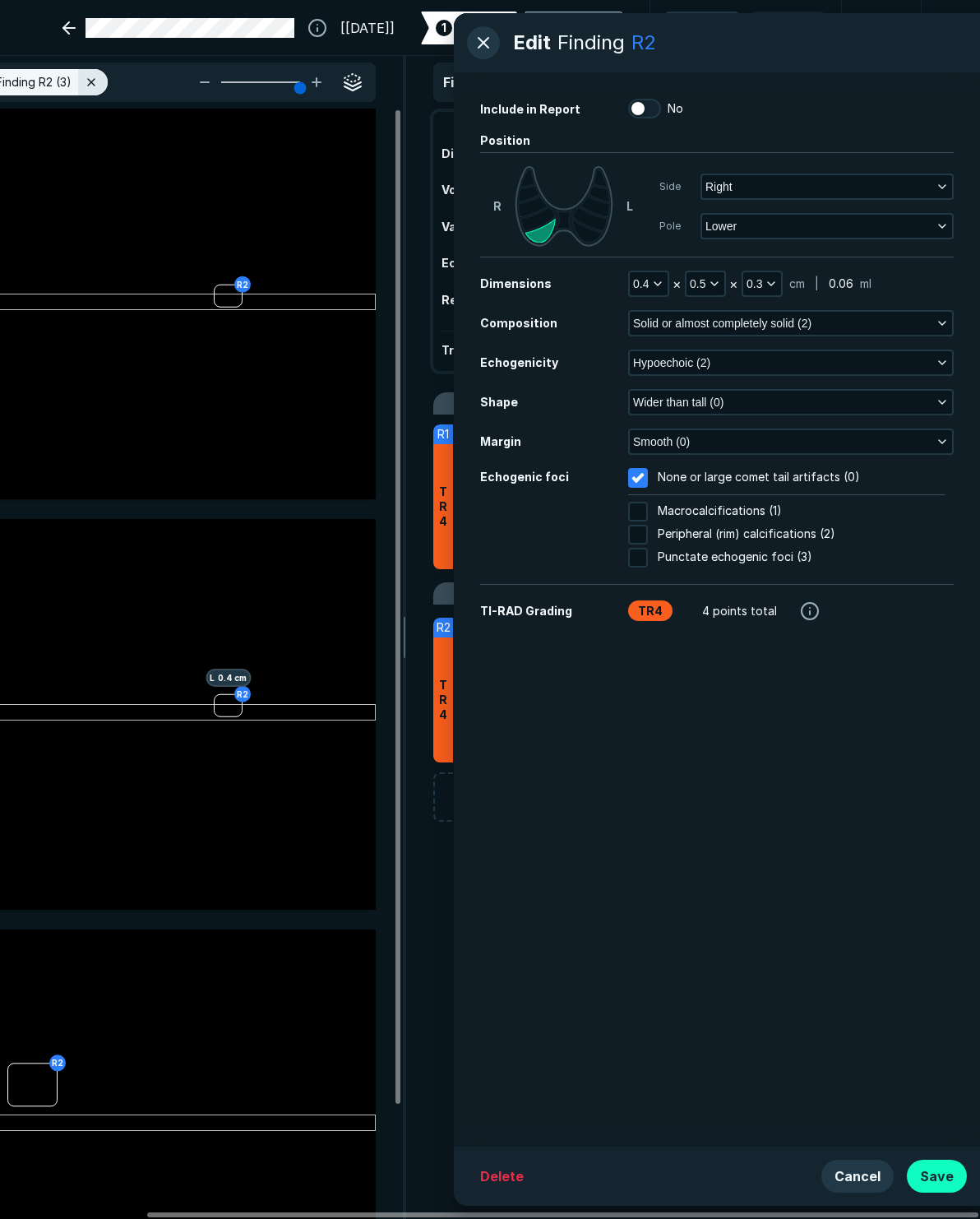
click at [843, 1175] on button "Save" at bounding box center [937, 1176] width 60 height 33
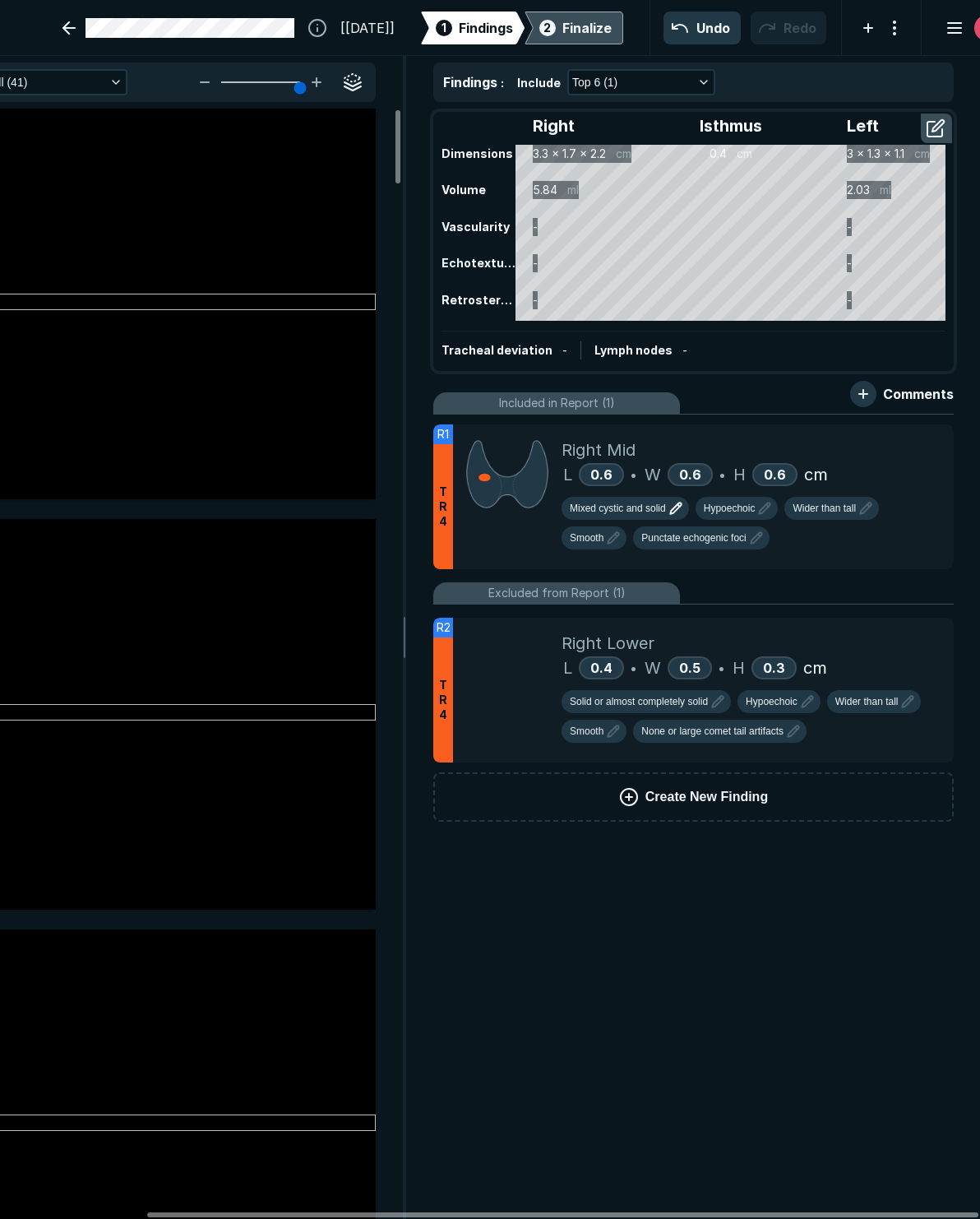
click at [584, 35] on div "Finalize" at bounding box center [587, 28] width 50 height 20
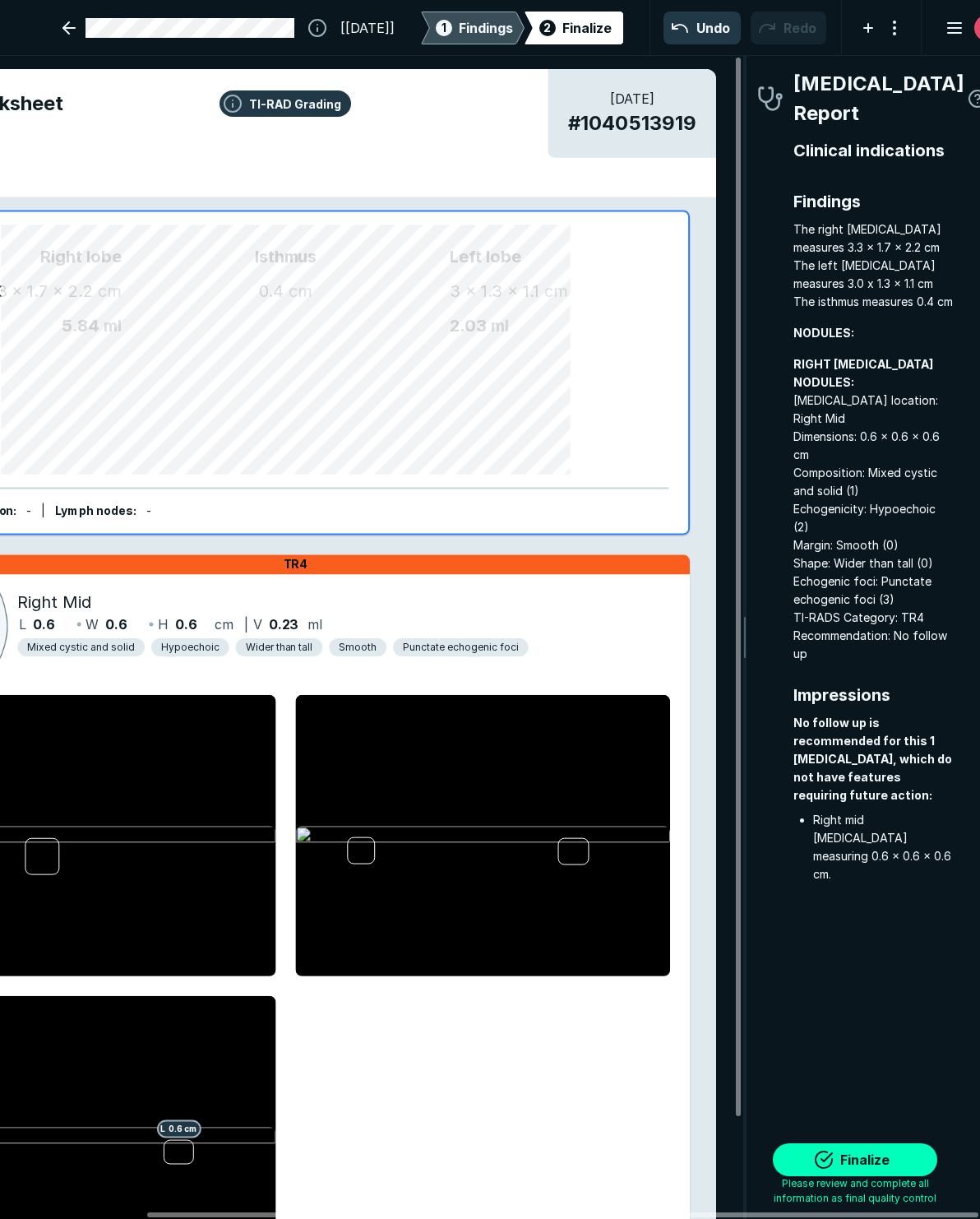
click at [463, 27] on span "Findings" at bounding box center [485, 28] width 54 height 20
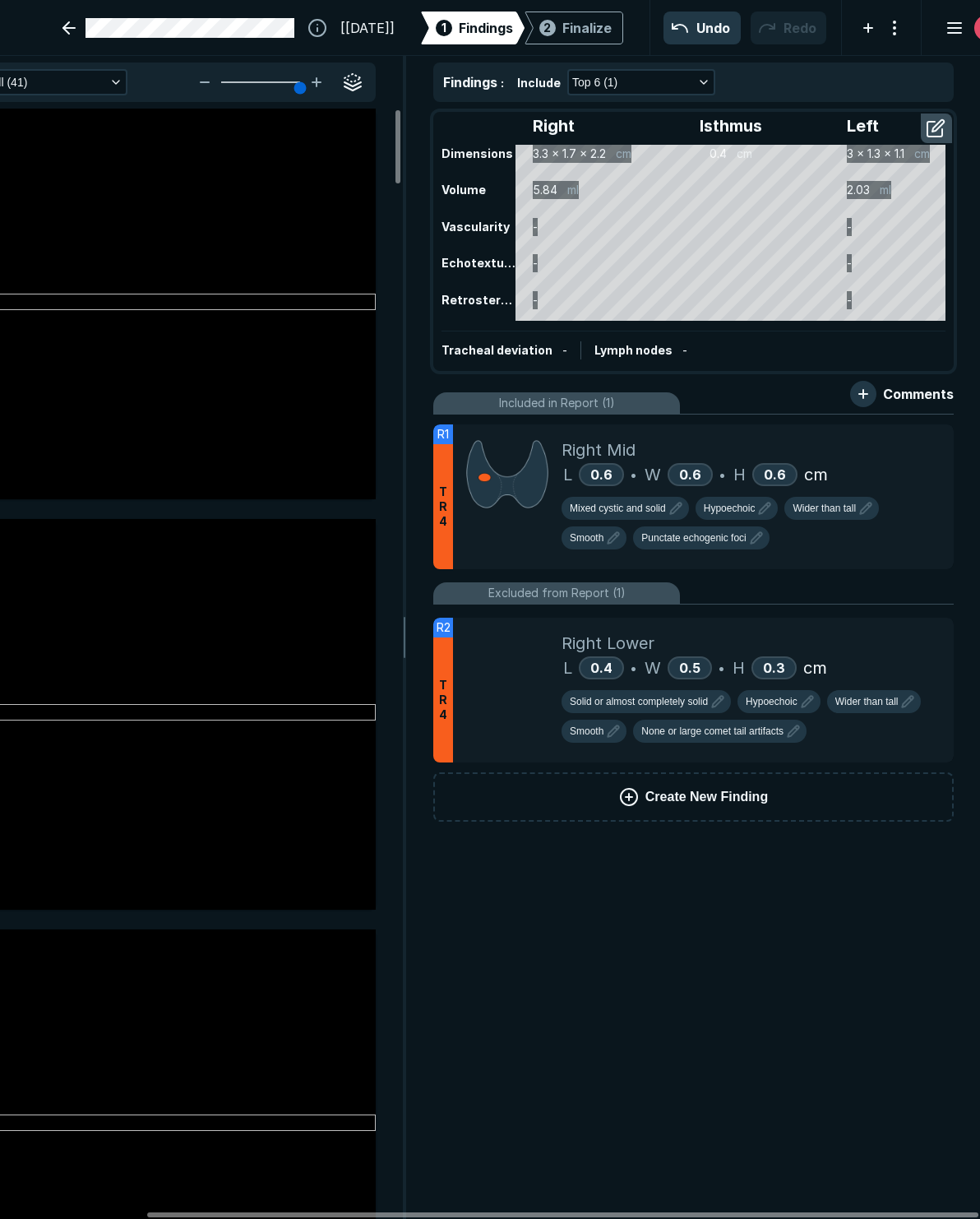
scroll to position [3232, 4442]
click at [843, 634] on icon at bounding box center [904, 634] width 20 height 20
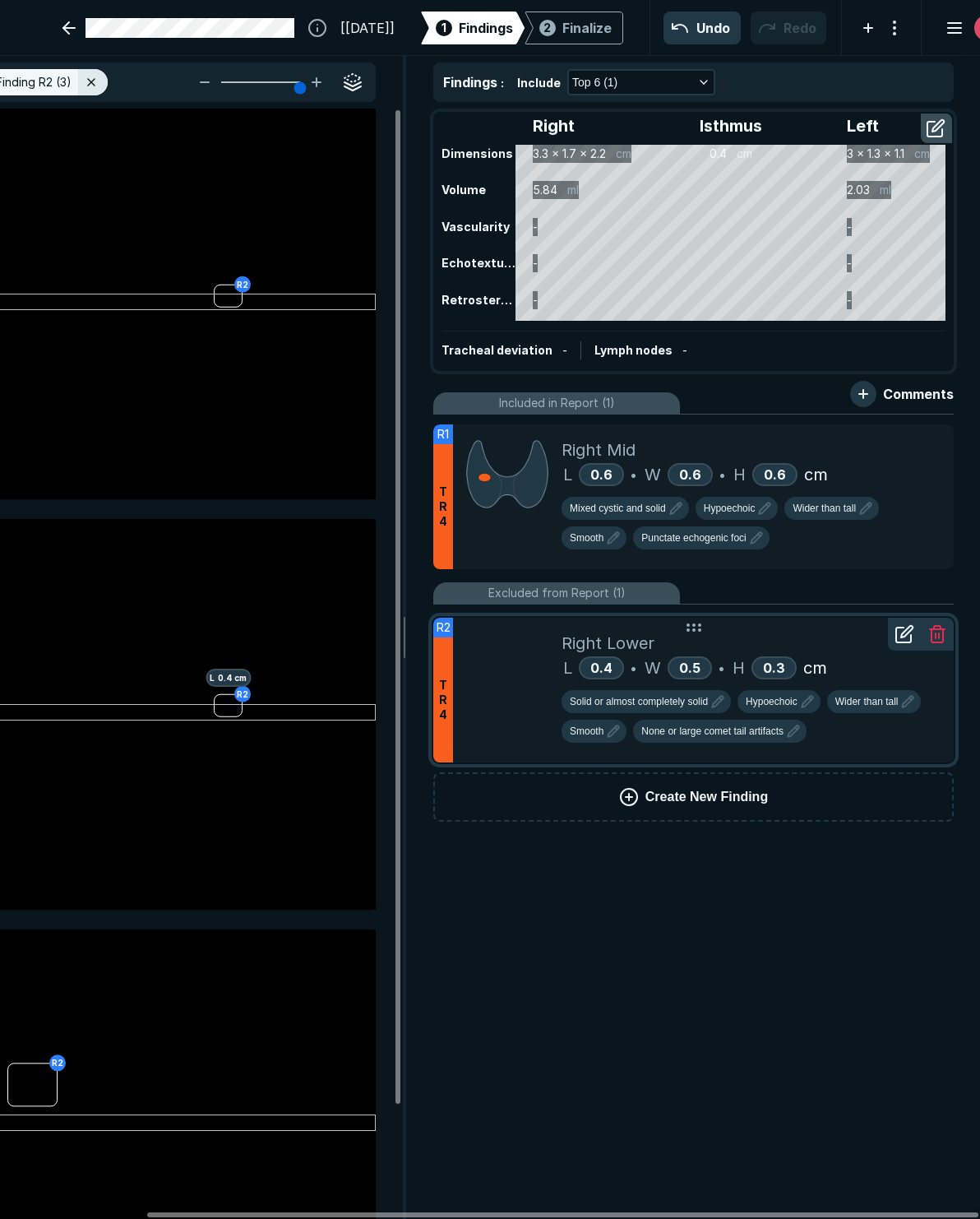
scroll to position [6932, 4431]
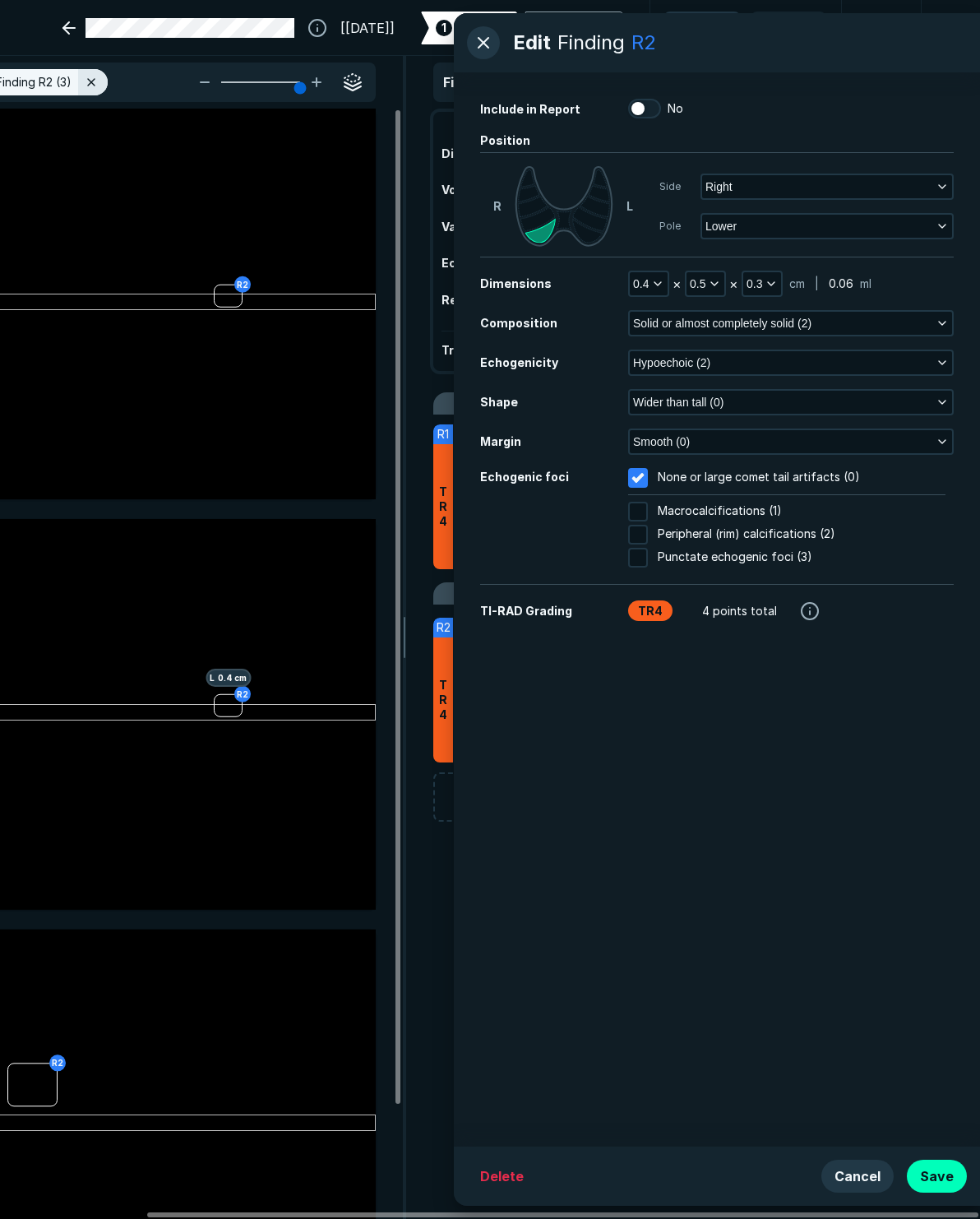
drag, startPoint x: 640, startPoint y: 105, endPoint x: 661, endPoint y: 112, distance: 22.1
click at [661, 112] on label "No" at bounding box center [656, 109] width 55 height 20
click at [648, 112] on input "No" at bounding box center [639, 109] width 20 height 20
checkbox input "true"
click at [843, 1172] on button "Save" at bounding box center [937, 1176] width 60 height 33
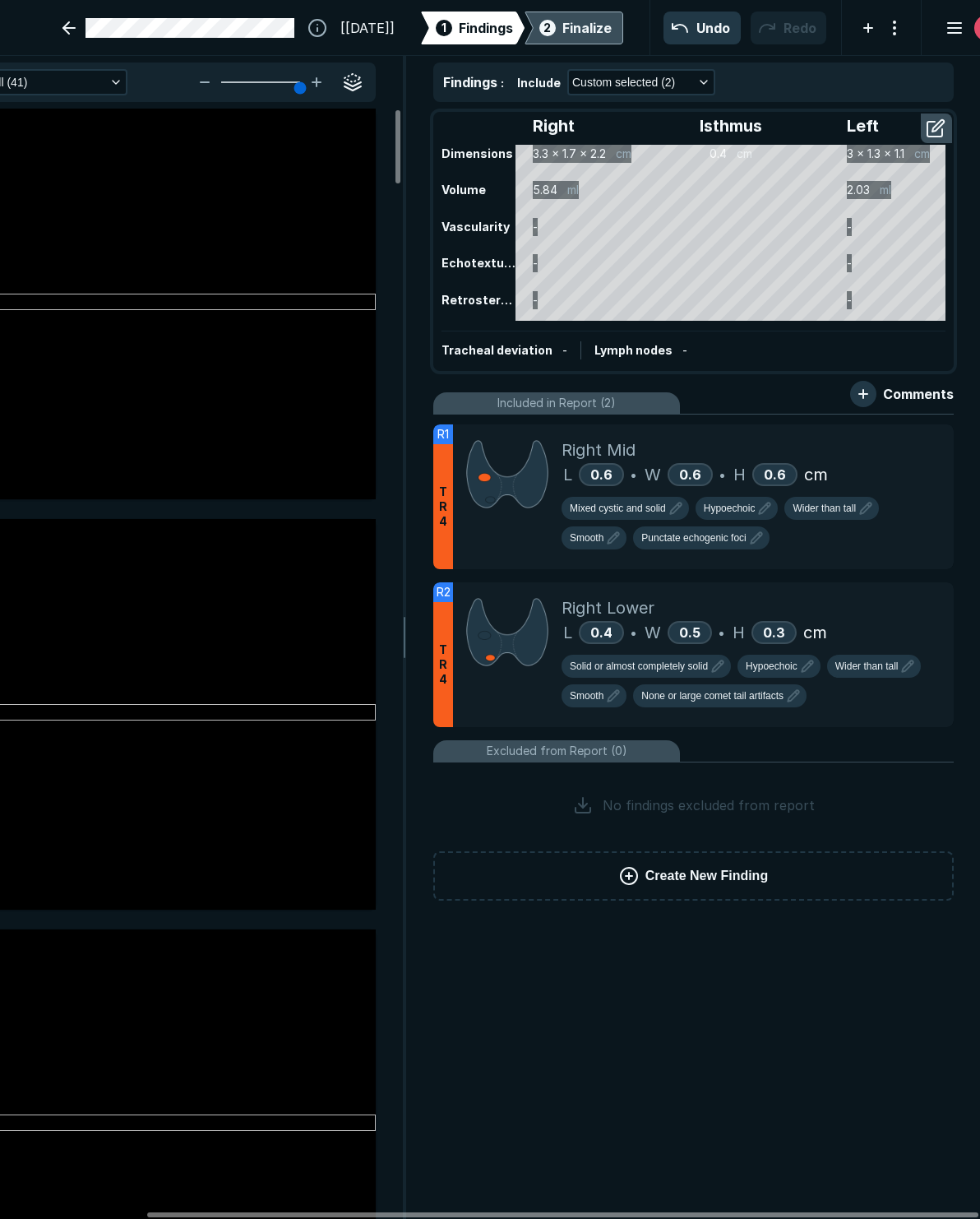
click at [563, 22] on div "Finalize" at bounding box center [587, 28] width 50 height 20
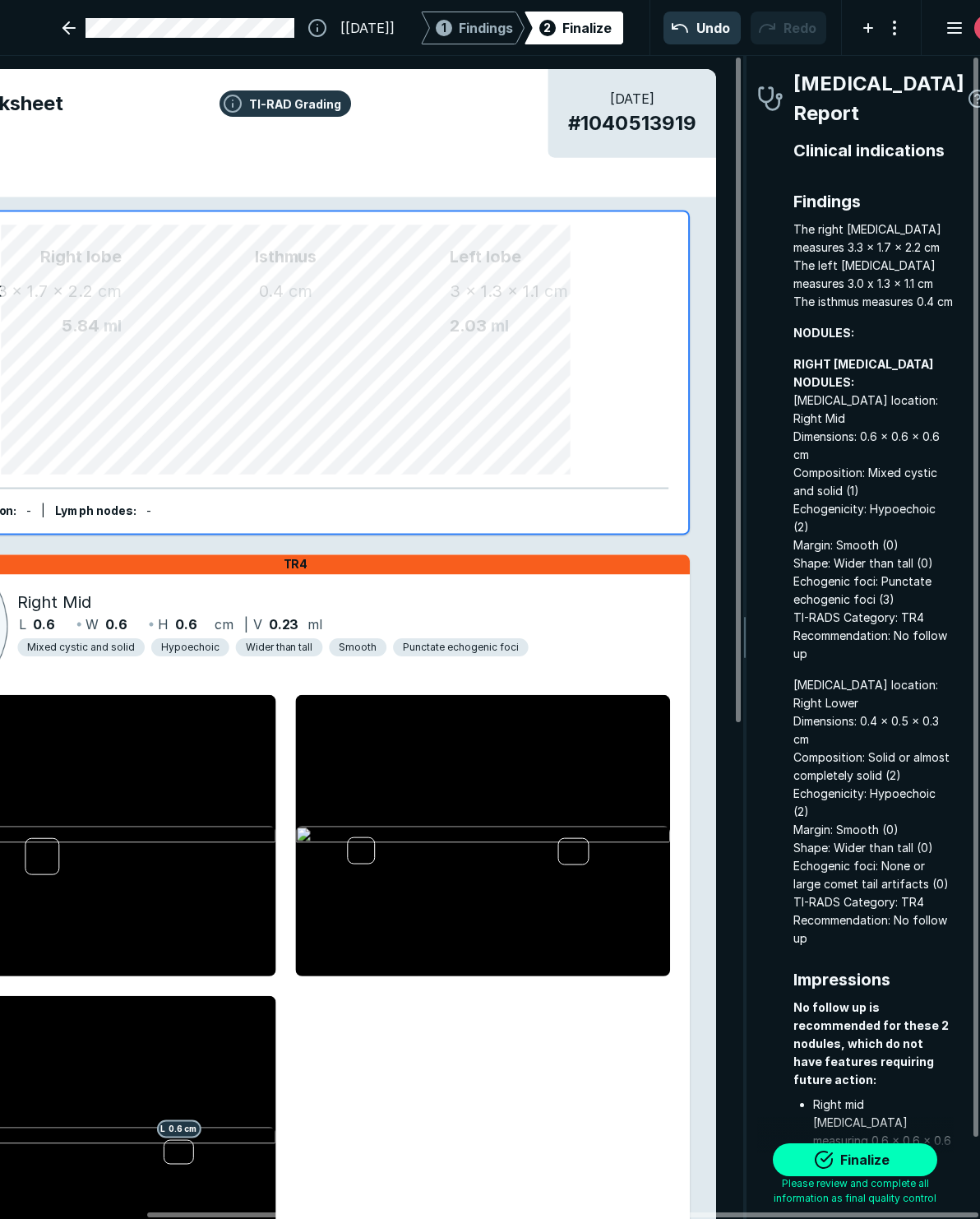
scroll to position [7254, 2972]
click at [843, 1158] on button "Finalize" at bounding box center [855, 1160] width 165 height 33
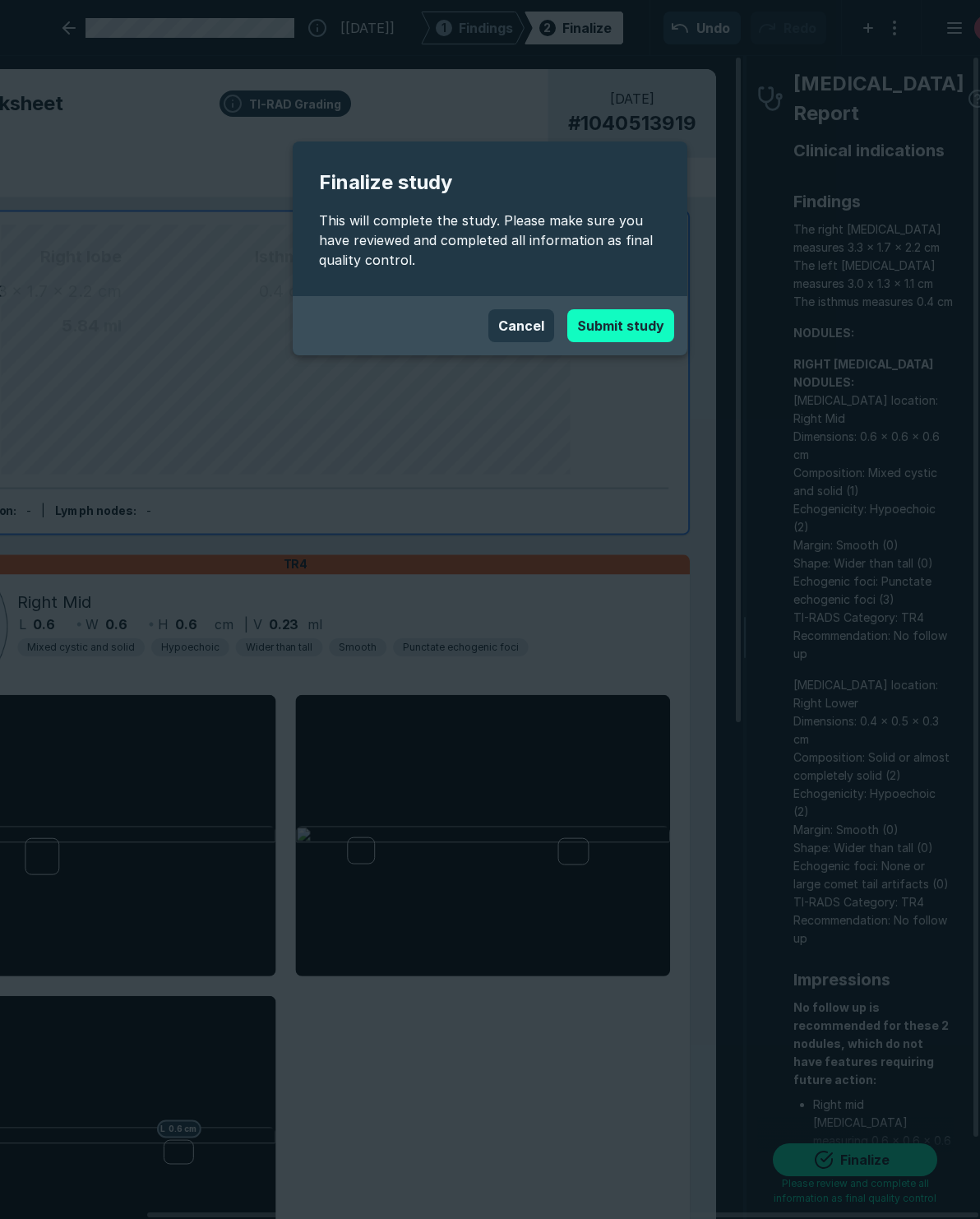
click at [625, 330] on button "Submit study" at bounding box center [621, 325] width 107 height 33
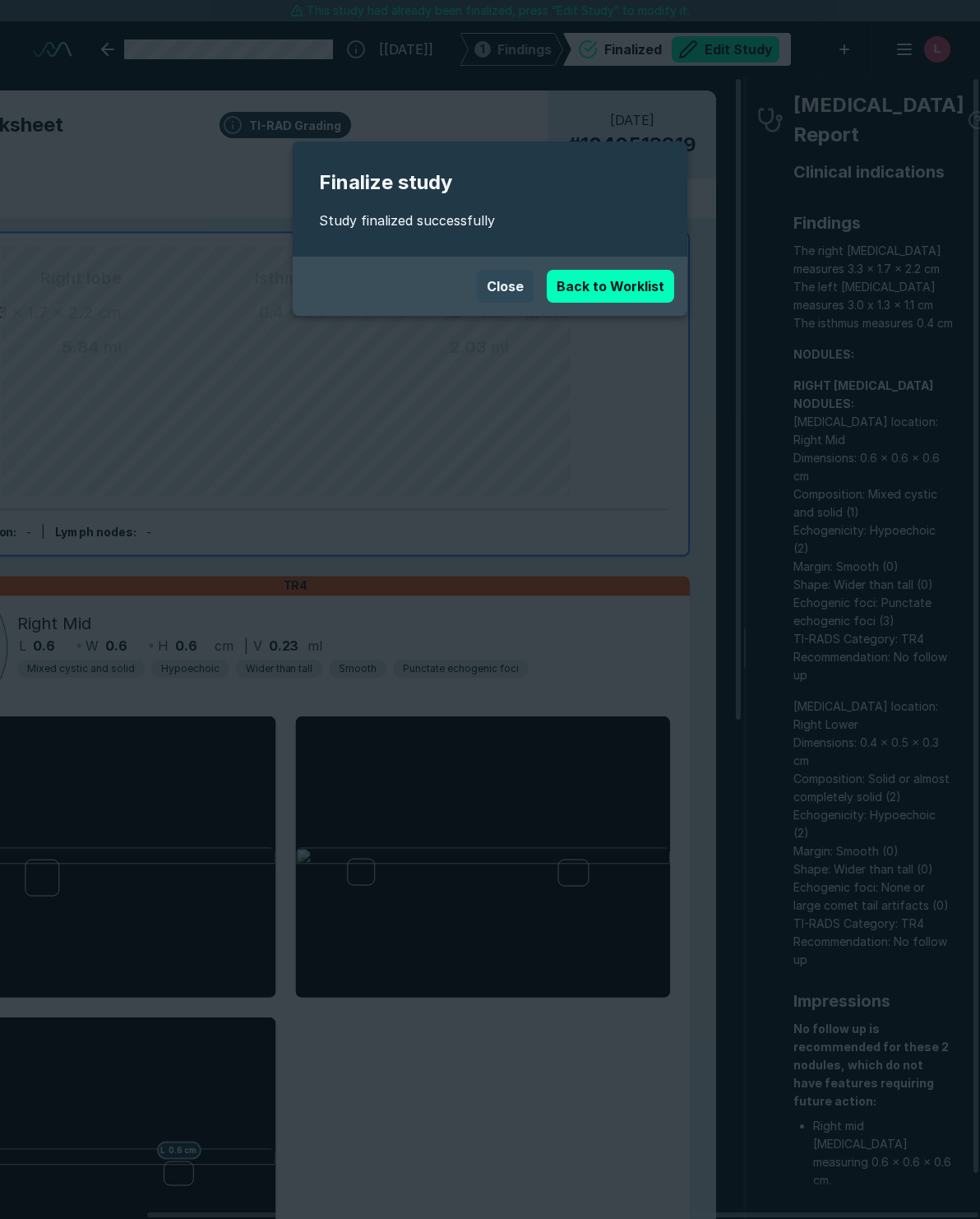
click at [502, 282] on button "Close" at bounding box center [505, 286] width 57 height 33
